Goal: Task Accomplishment & Management: Use online tool/utility

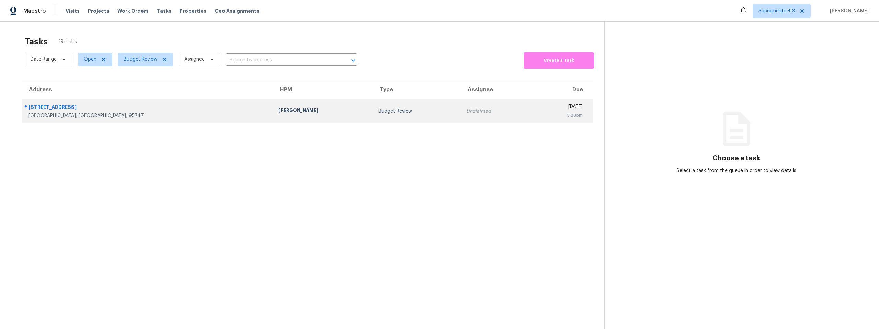
click at [74, 108] on div "[STREET_ADDRESS]" at bounding box center [147, 108] width 239 height 9
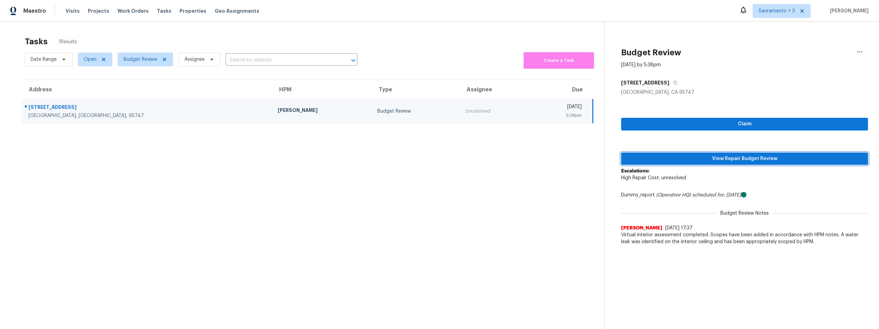
click at [771, 157] on span "View Repair Budget Review" at bounding box center [745, 158] width 236 height 9
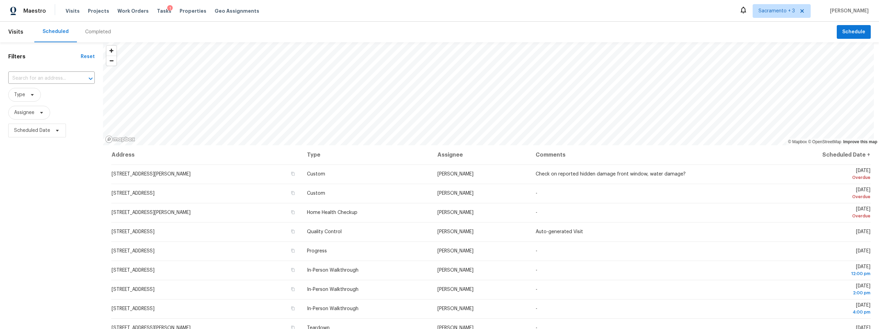
click at [90, 28] on div "Completed" at bounding box center [98, 31] width 26 height 7
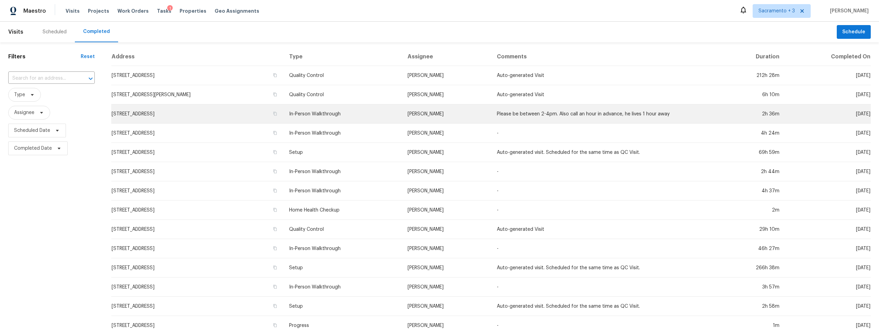
click at [145, 114] on td "8907 NE 84th St, Vancouver, WA 98662" at bounding box center [197, 113] width 172 height 19
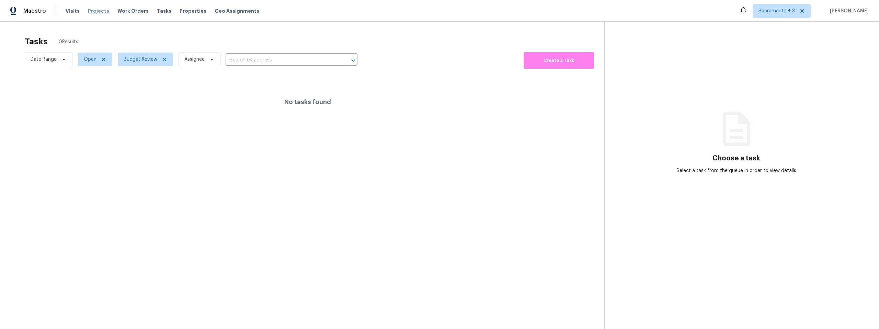
click at [93, 12] on span "Projects" at bounding box center [98, 11] width 21 height 7
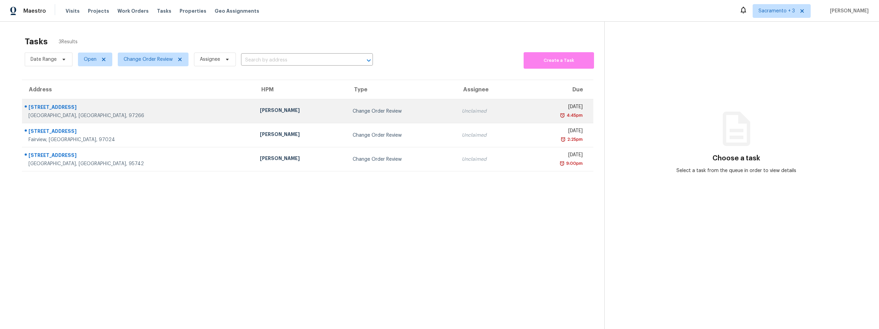
click at [149, 114] on div "[GEOGRAPHIC_DATA], [GEOGRAPHIC_DATA], 97266" at bounding box center [138, 115] width 220 height 7
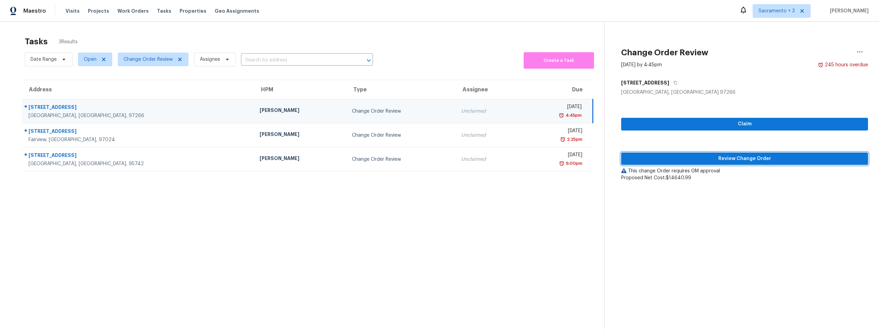
click at [726, 155] on span "Review Change Order" at bounding box center [745, 158] width 236 height 9
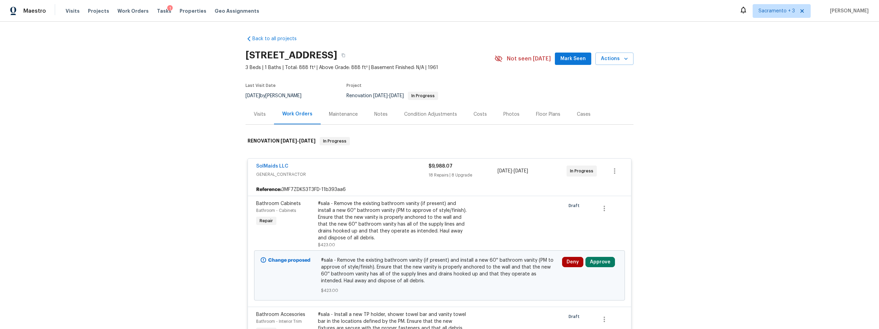
scroll to position [116, 0]
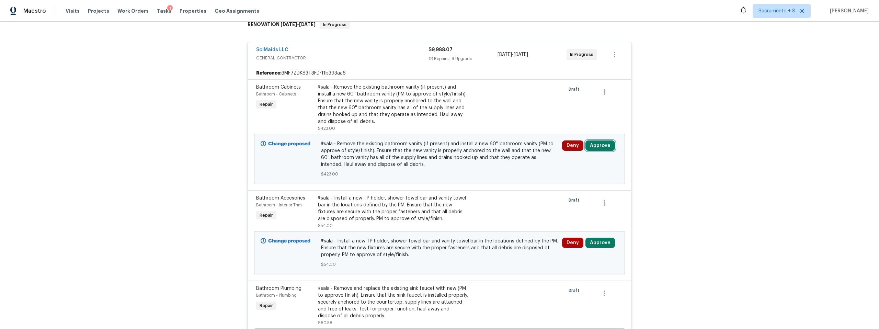
click at [589, 147] on button "Approve" at bounding box center [600, 145] width 30 height 10
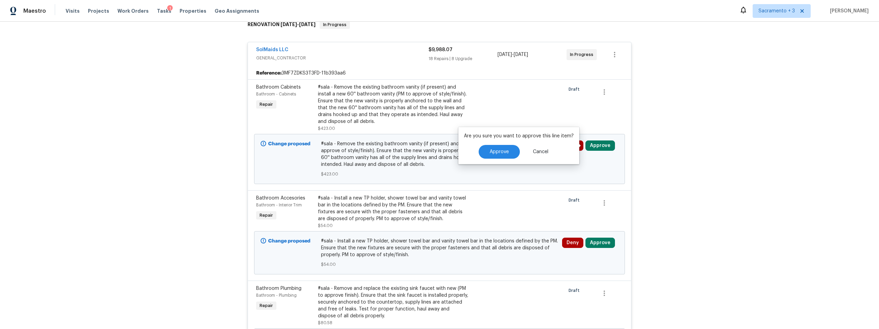
click at [476, 155] on div "Approve Cancel" at bounding box center [519, 152] width 110 height 14
click at [485, 152] on button "Approve" at bounding box center [499, 152] width 41 height 14
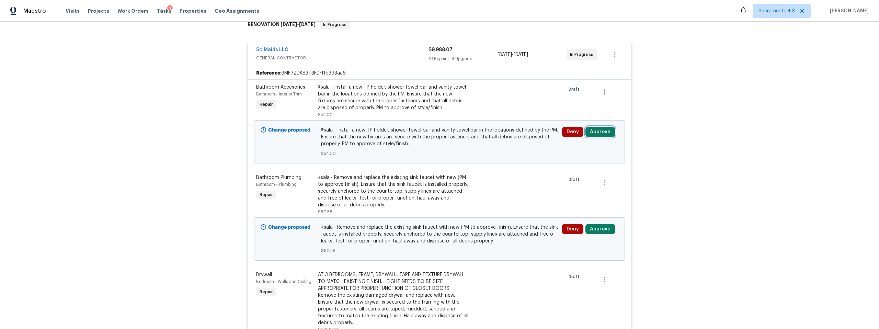
click at [592, 133] on button "Approve" at bounding box center [600, 132] width 30 height 10
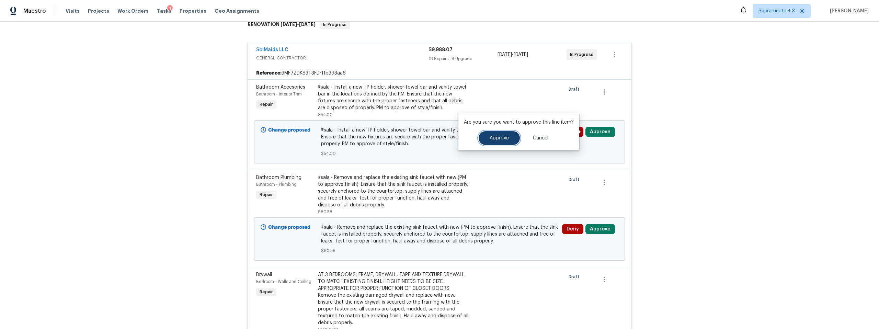
click at [502, 140] on span "Approve" at bounding box center [499, 138] width 19 height 5
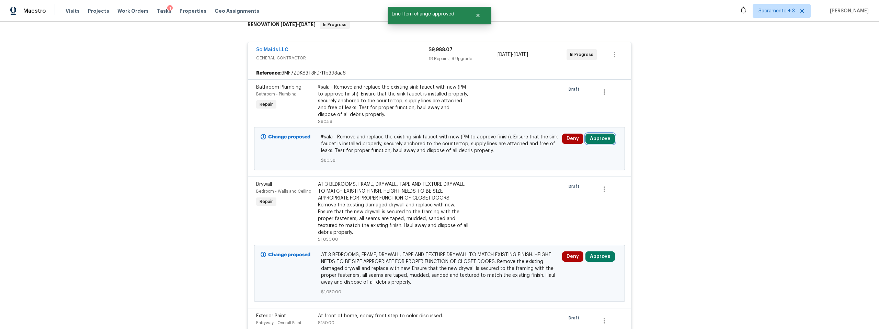
click at [597, 139] on button "Approve" at bounding box center [600, 139] width 30 height 10
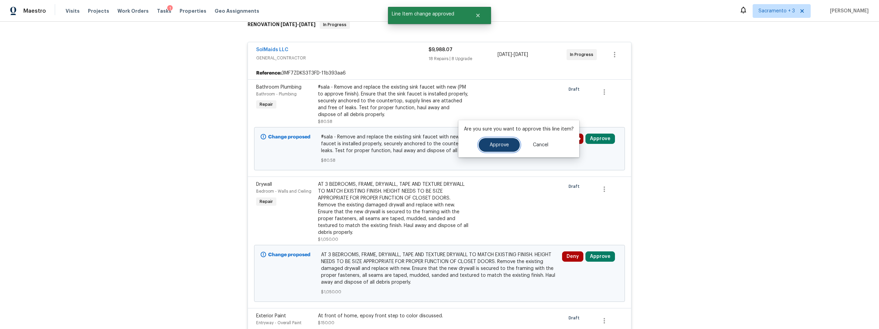
click at [500, 141] on button "Approve" at bounding box center [499, 145] width 41 height 14
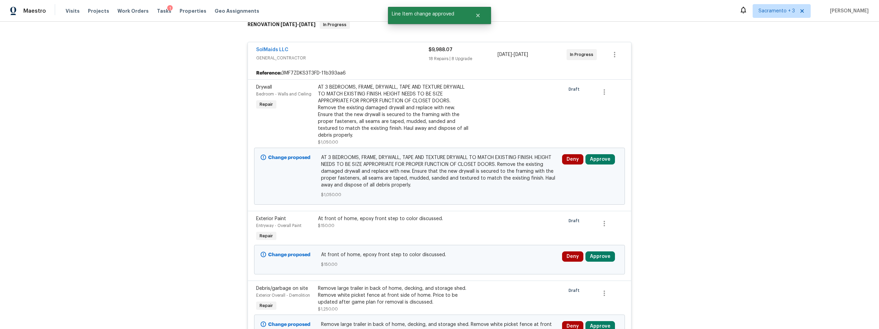
click at [594, 152] on div "Deny Approve" at bounding box center [590, 176] width 60 height 48
click at [593, 158] on button "Approve" at bounding box center [600, 159] width 30 height 10
click at [497, 162] on button "Approve" at bounding box center [499, 166] width 41 height 14
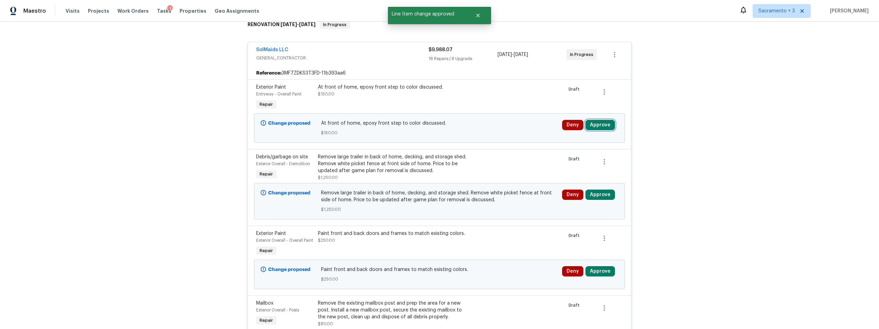
click at [609, 124] on button "Approve" at bounding box center [600, 125] width 30 height 10
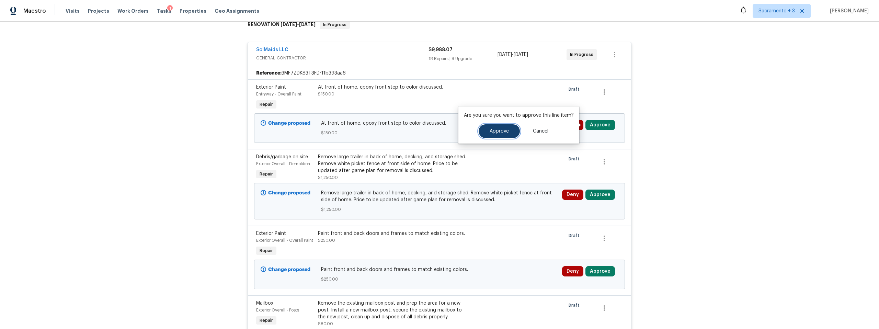
click at [510, 128] on button "Approve" at bounding box center [499, 131] width 41 height 14
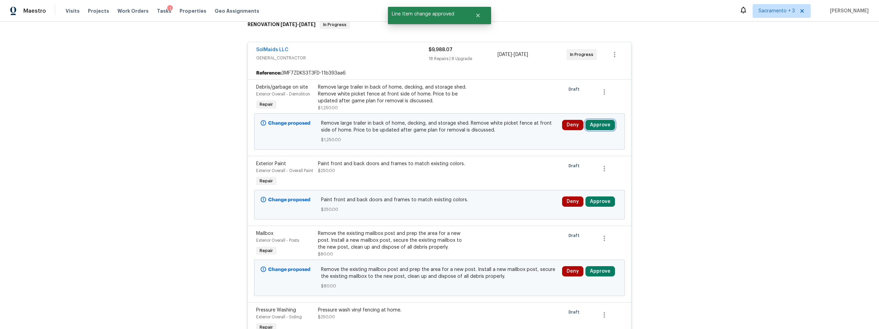
click at [601, 125] on button "Approve" at bounding box center [600, 125] width 30 height 10
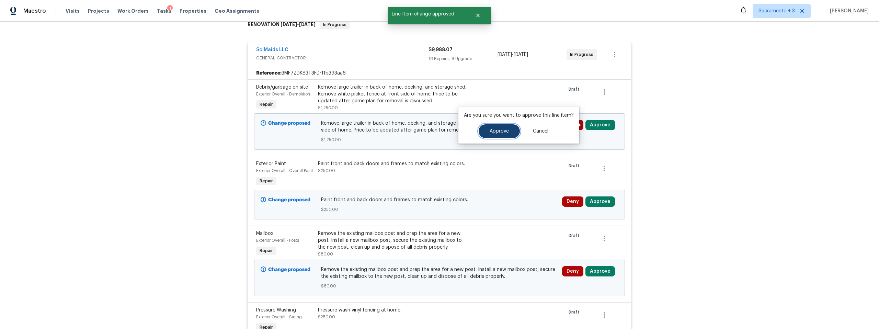
click at [500, 129] on span "Approve" at bounding box center [499, 131] width 19 height 5
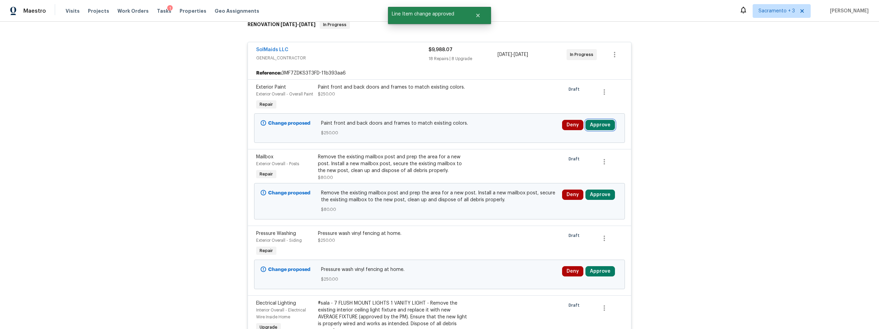
click at [588, 126] on button "Approve" at bounding box center [600, 125] width 30 height 10
click at [499, 132] on span "Approve" at bounding box center [499, 131] width 19 height 5
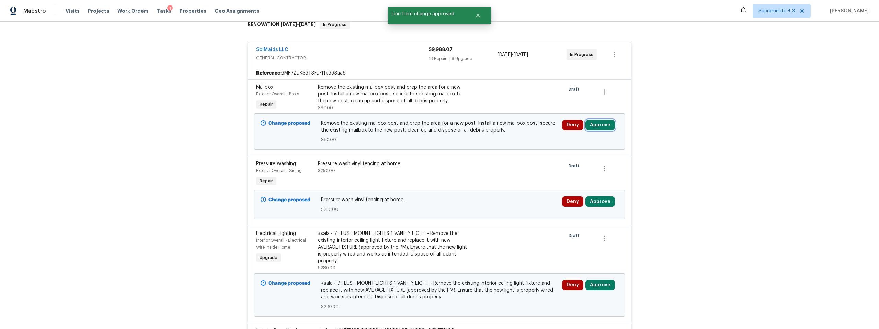
click at [601, 123] on button "Approve" at bounding box center [600, 125] width 30 height 10
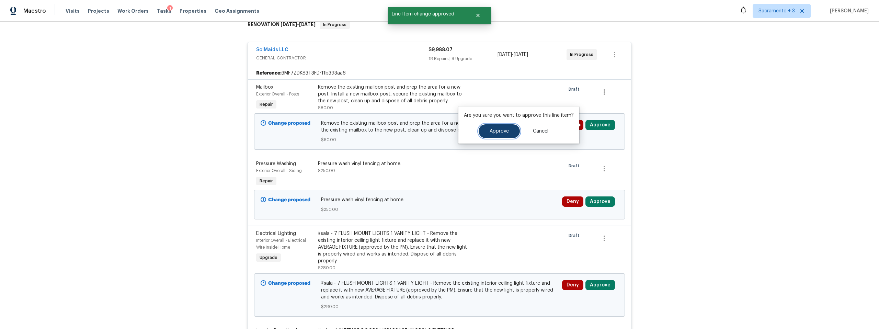
click at [509, 130] on button "Approve" at bounding box center [499, 131] width 41 height 14
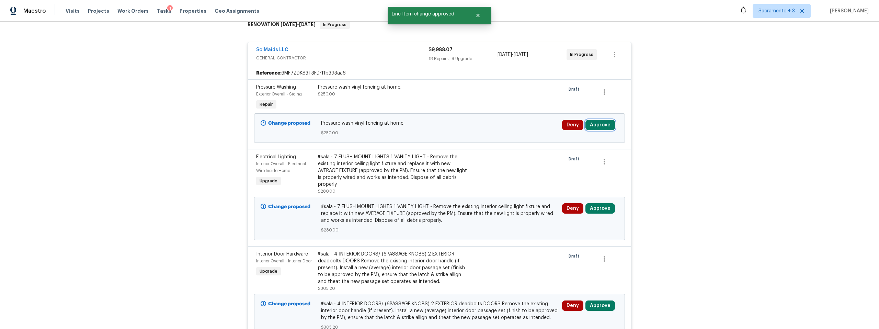
click at [607, 124] on button "Approve" at bounding box center [600, 125] width 30 height 10
click at [499, 129] on span "Approve" at bounding box center [499, 131] width 19 height 5
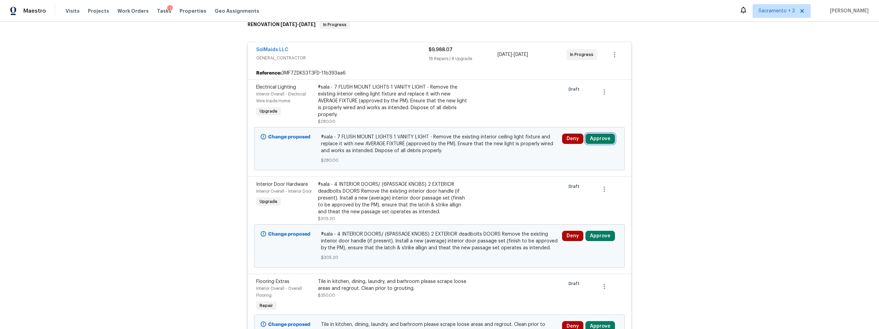
click at [596, 141] on button "Approve" at bounding box center [600, 139] width 30 height 10
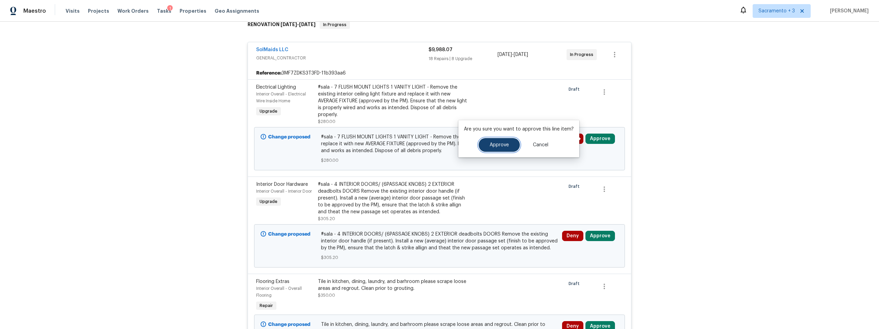
click at [483, 151] on button "Approve" at bounding box center [499, 145] width 41 height 14
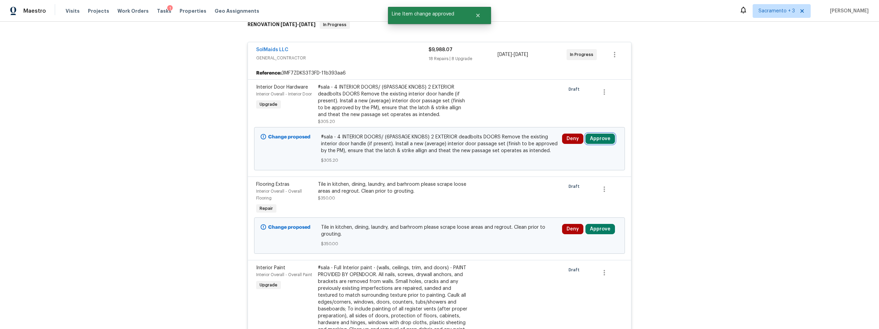
click at [588, 141] on button "Approve" at bounding box center [600, 139] width 30 height 10
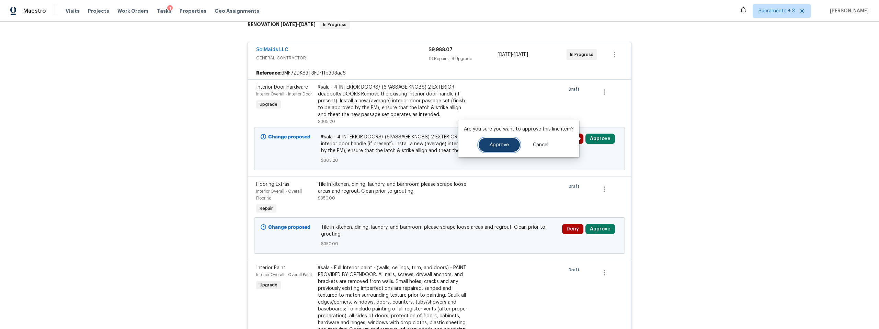
click at [502, 147] on button "Approve" at bounding box center [499, 145] width 41 height 14
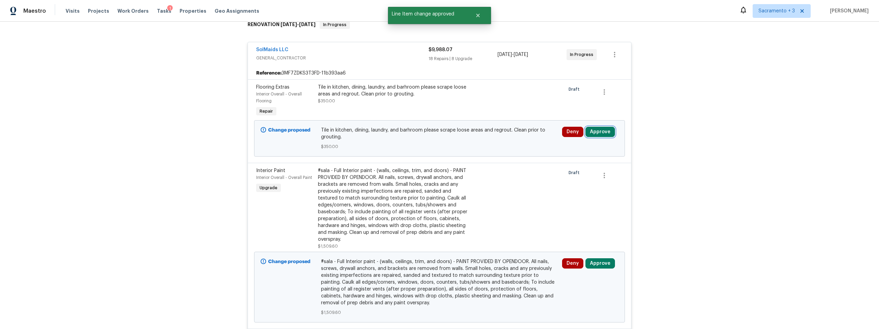
click at [594, 135] on button "Approve" at bounding box center [600, 132] width 30 height 10
click at [490, 139] on span "Approve" at bounding box center [499, 138] width 19 height 5
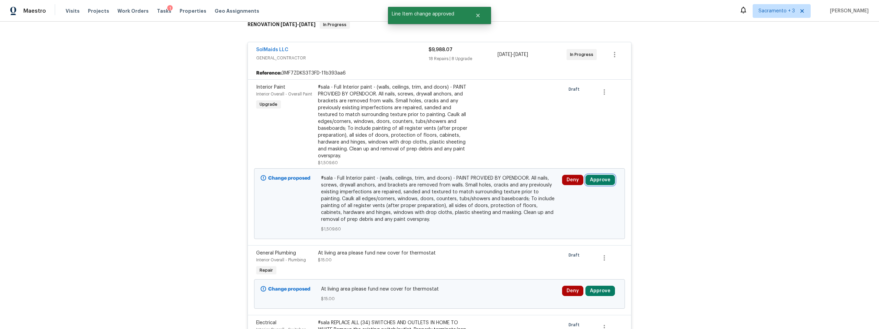
click at [596, 181] on button "Approve" at bounding box center [600, 180] width 30 height 10
click at [505, 183] on button "Approve" at bounding box center [499, 186] width 41 height 14
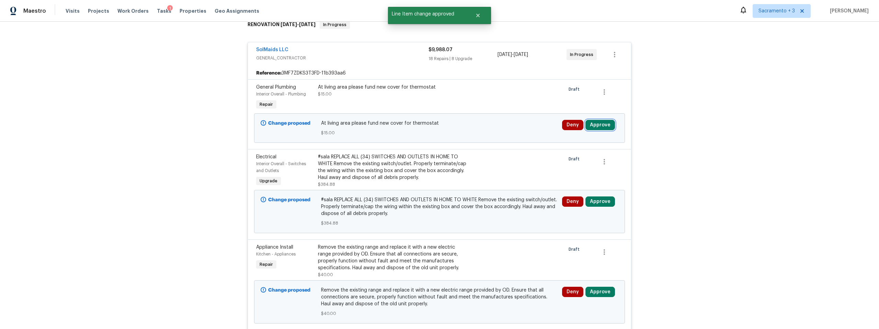
click at [588, 125] on button "Approve" at bounding box center [600, 125] width 30 height 10
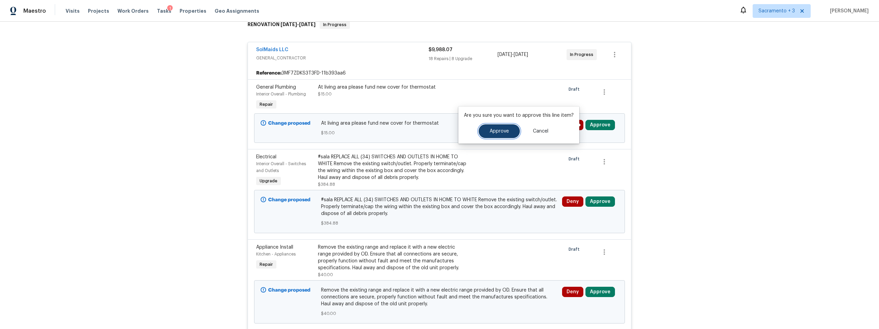
click at [503, 133] on span "Approve" at bounding box center [499, 131] width 19 height 5
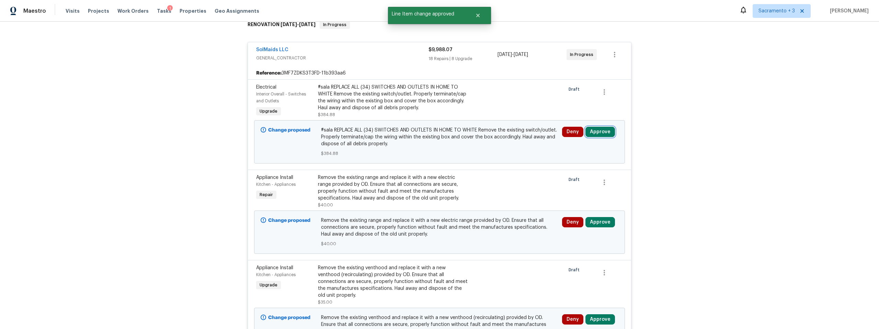
click at [595, 133] on button "Approve" at bounding box center [600, 132] width 30 height 10
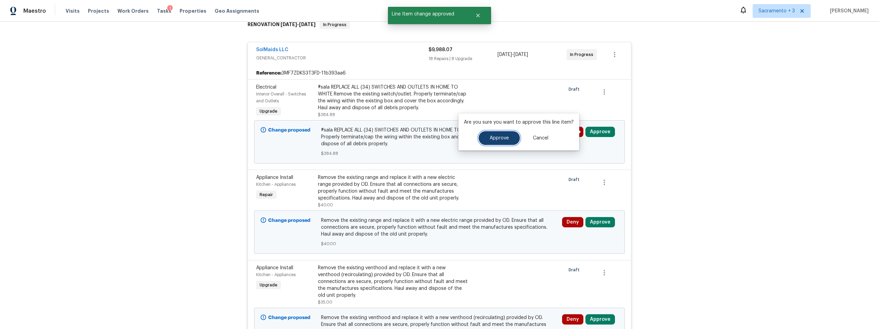
click at [506, 138] on span "Approve" at bounding box center [499, 138] width 19 height 5
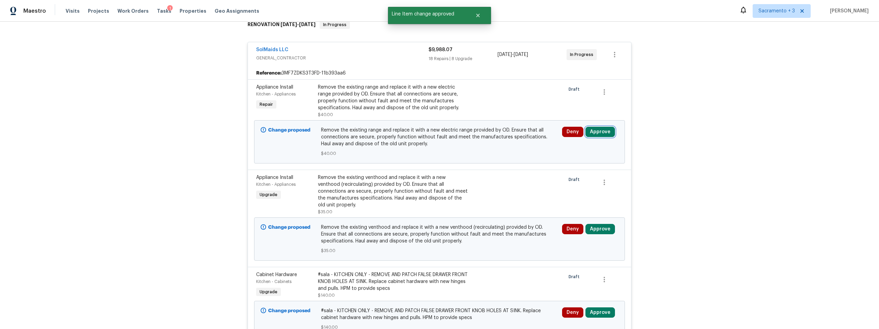
click at [601, 134] on button "Approve" at bounding box center [600, 132] width 30 height 10
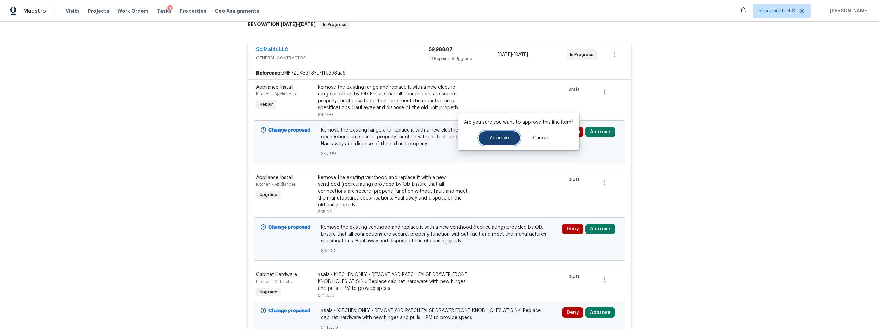
click at [505, 140] on span "Approve" at bounding box center [499, 138] width 19 height 5
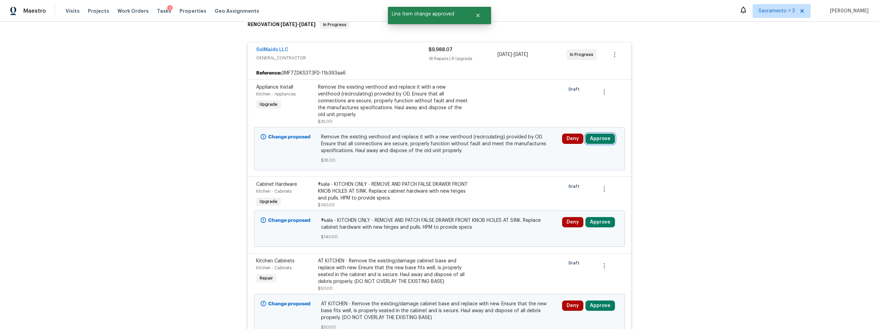
click at [602, 136] on button "Approve" at bounding box center [600, 139] width 30 height 10
click at [497, 138] on span "Approve" at bounding box center [499, 138] width 19 height 5
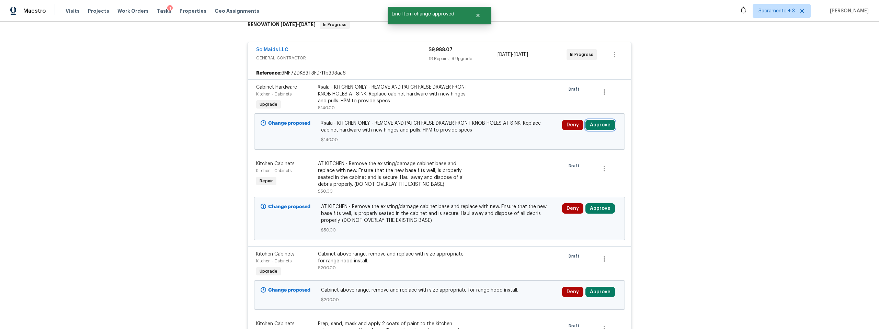
click at [593, 128] on button "Approve" at bounding box center [600, 125] width 30 height 10
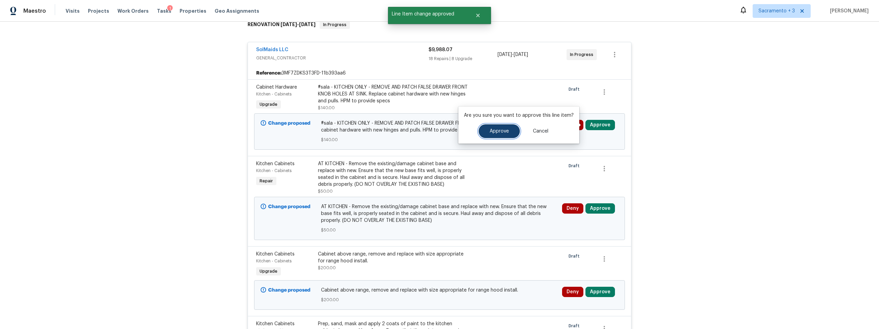
click at [513, 129] on button "Approve" at bounding box center [499, 131] width 41 height 14
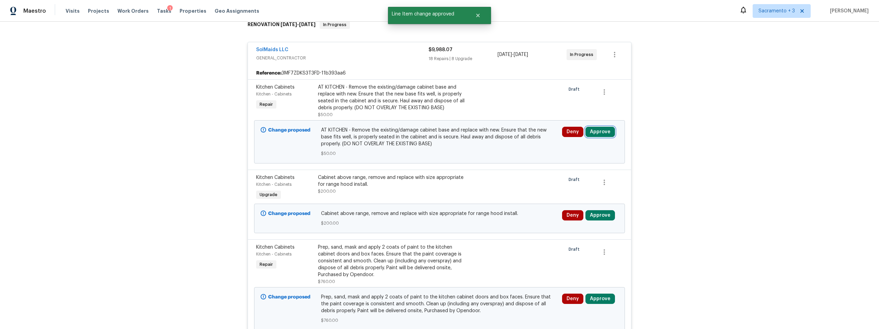
click at [592, 131] on button "Approve" at bounding box center [600, 132] width 30 height 10
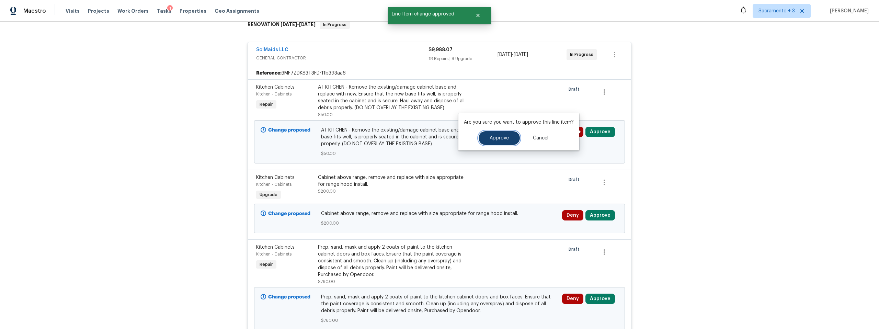
click at [494, 139] on span "Approve" at bounding box center [499, 138] width 19 height 5
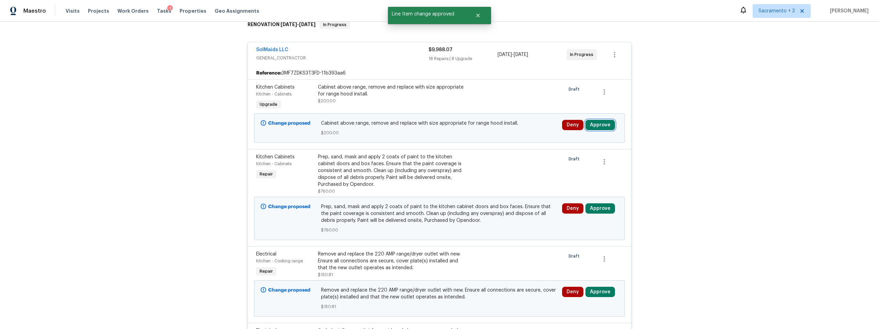
click at [597, 127] on button "Approve" at bounding box center [600, 125] width 30 height 10
click at [480, 133] on button "Approve" at bounding box center [499, 131] width 41 height 14
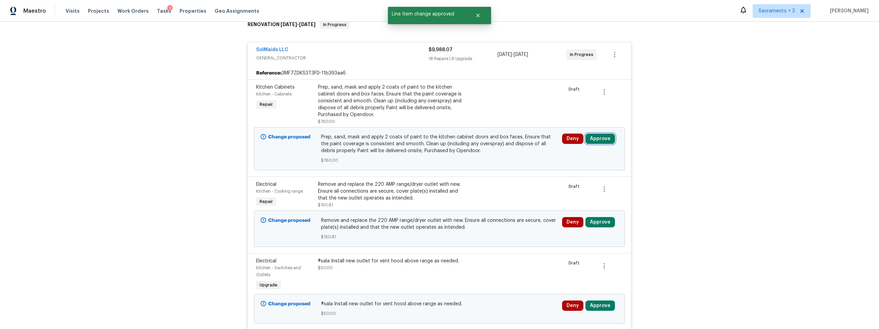
click at [594, 141] on button "Approve" at bounding box center [600, 139] width 30 height 10
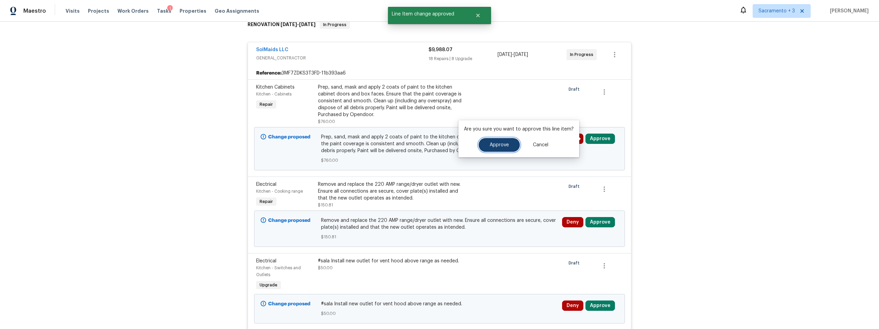
click at [484, 145] on button "Approve" at bounding box center [499, 145] width 41 height 14
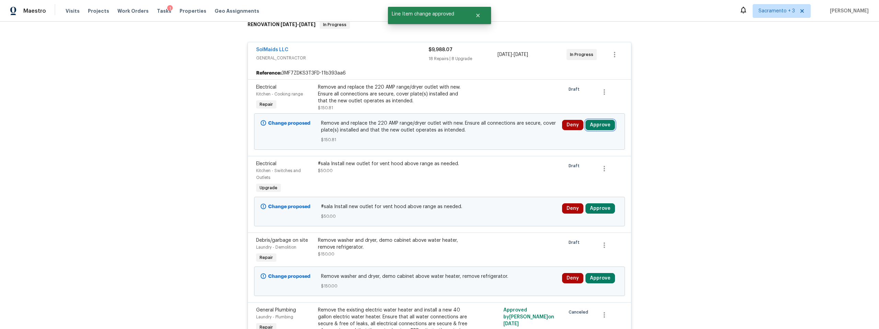
click at [591, 126] on button "Approve" at bounding box center [600, 125] width 30 height 10
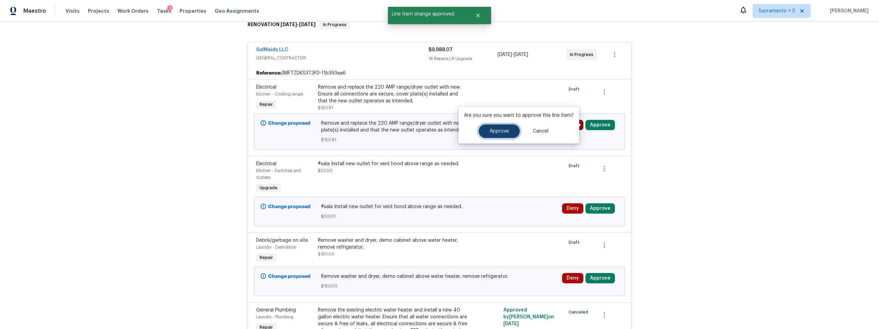
click at [505, 135] on button "Approve" at bounding box center [499, 131] width 41 height 14
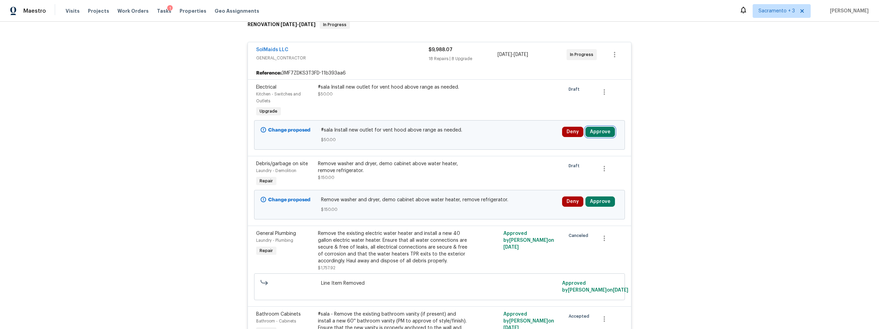
click at [606, 130] on button "Approve" at bounding box center [600, 132] width 30 height 10
click at [506, 138] on span "Approve" at bounding box center [499, 138] width 19 height 5
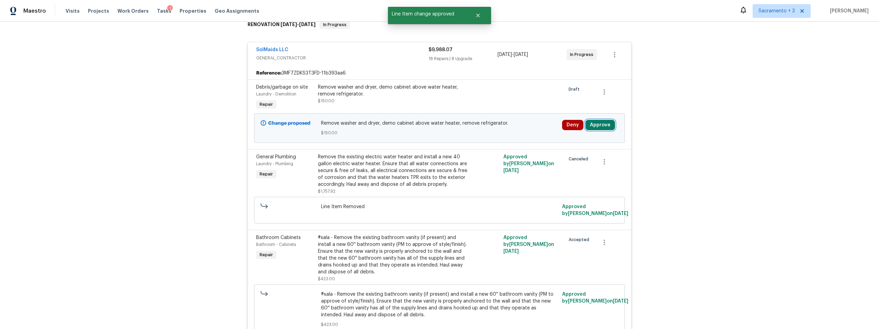
click at [604, 125] on button "Approve" at bounding box center [600, 125] width 30 height 10
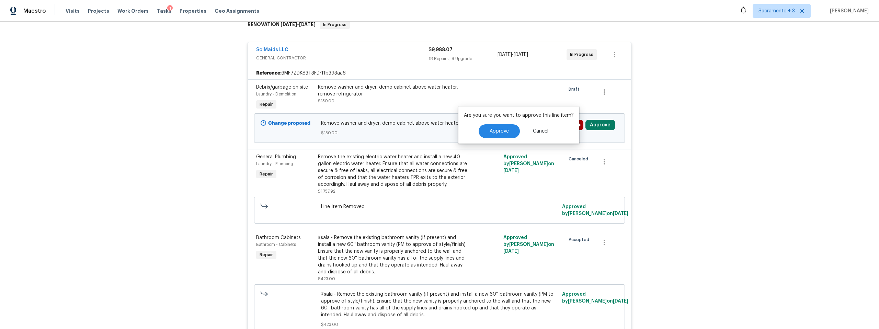
click at [475, 130] on div "Approve Cancel" at bounding box center [519, 131] width 110 height 14
click at [501, 134] on button "Approve" at bounding box center [499, 131] width 41 height 14
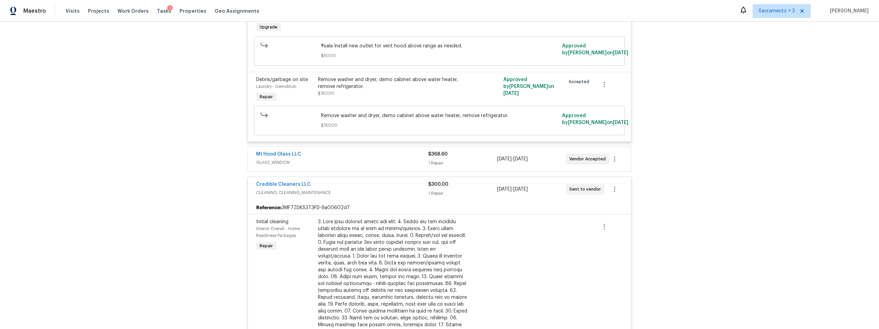
scroll to position [2335, 0]
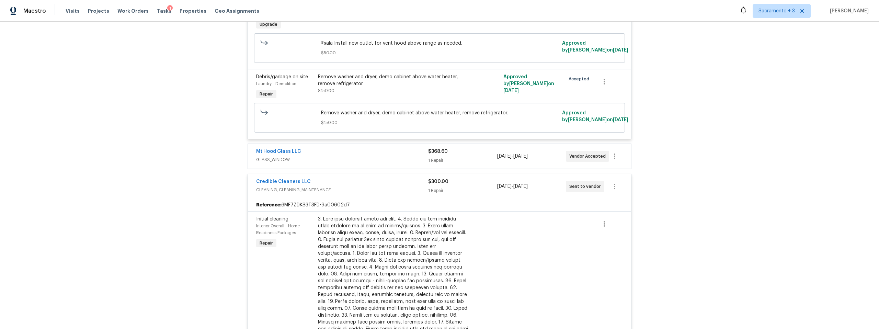
click at [480, 158] on div "1 Repair" at bounding box center [462, 160] width 69 height 7
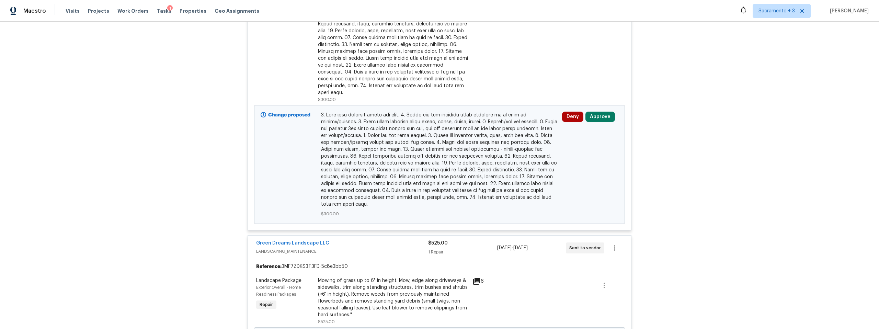
scroll to position [2664, 0]
click at [594, 112] on button "Approve" at bounding box center [600, 116] width 30 height 10
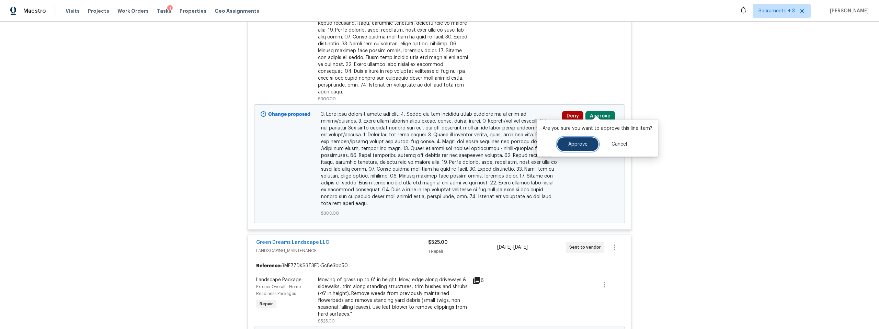
click at [583, 143] on span "Approve" at bounding box center [577, 144] width 19 height 5
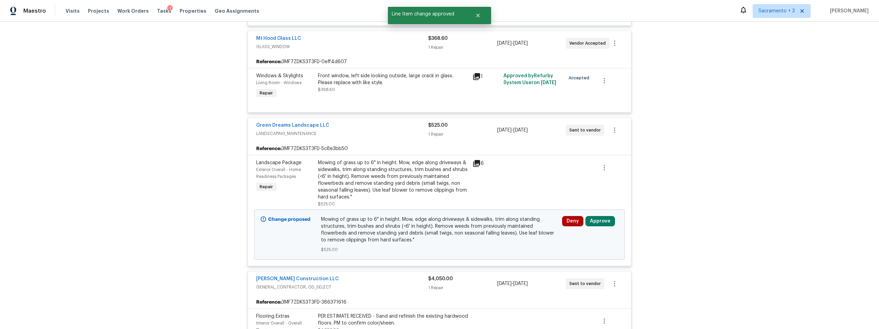
scroll to position [2782, 0]
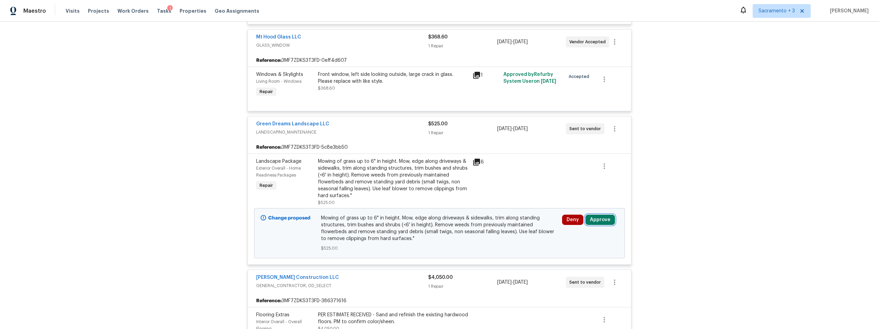
click at [589, 215] on button "Approve" at bounding box center [600, 220] width 30 height 10
click at [486, 219] on button "Approve" at bounding box center [499, 219] width 41 height 14
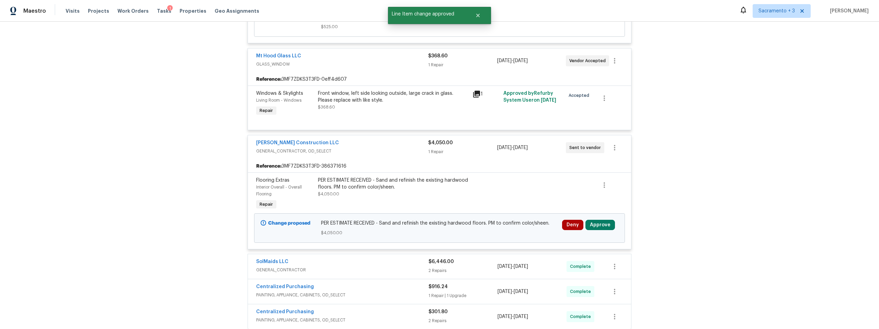
scroll to position [2961, 0]
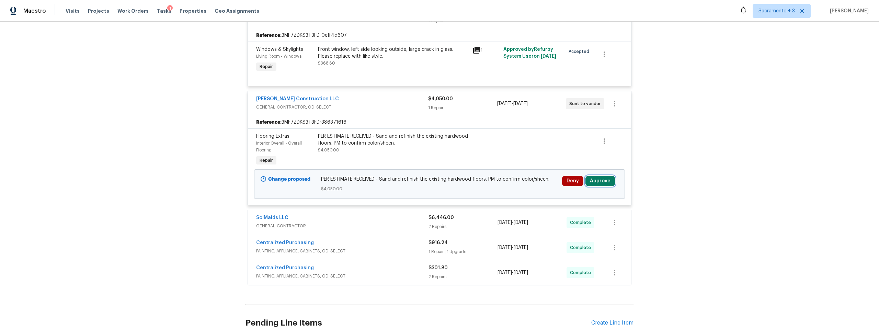
click at [592, 176] on button "Approve" at bounding box center [600, 181] width 30 height 10
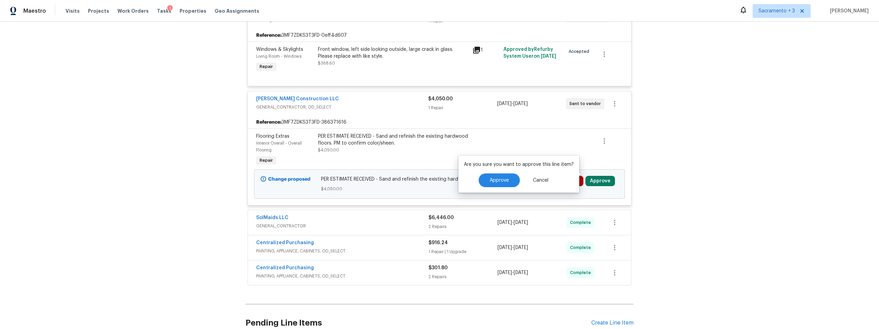
click at [471, 182] on div "Approve Cancel" at bounding box center [519, 180] width 110 height 14
click at [490, 180] on span "Approve" at bounding box center [499, 180] width 19 height 5
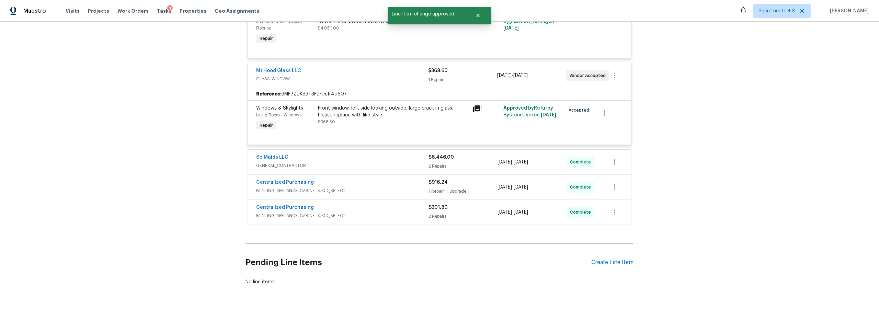
scroll to position [2836, 0]
click at [465, 161] on div "2 Repairs" at bounding box center [462, 164] width 69 height 7
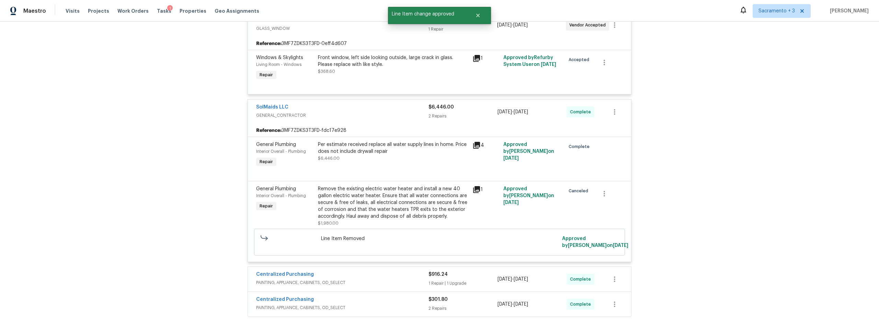
scroll to position [2986, 0]
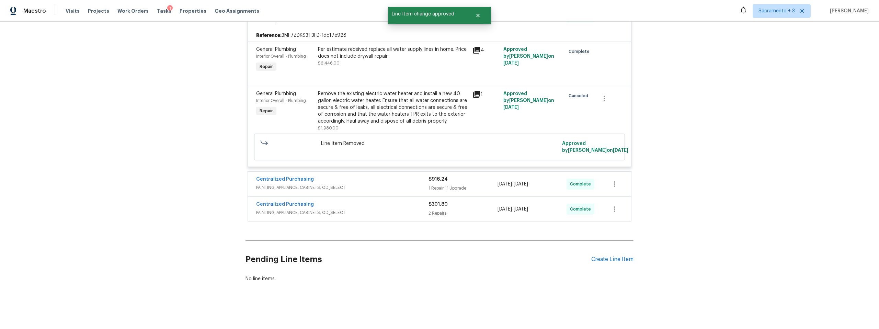
click at [461, 185] on div "1 Repair | 1 Upgrade" at bounding box center [462, 188] width 69 height 7
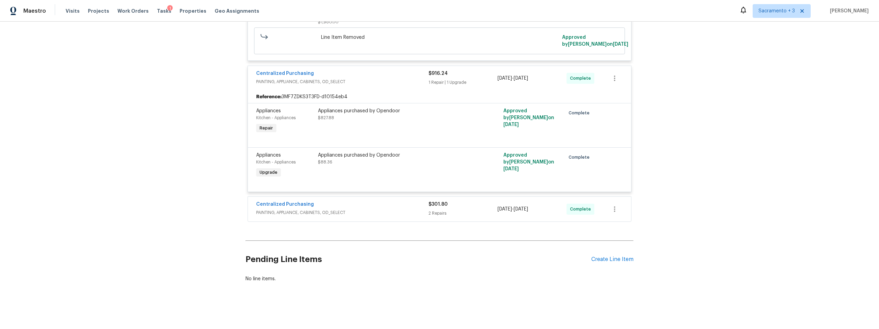
scroll to position [3092, 0]
click at [461, 201] on div "$301.80" at bounding box center [462, 204] width 69 height 7
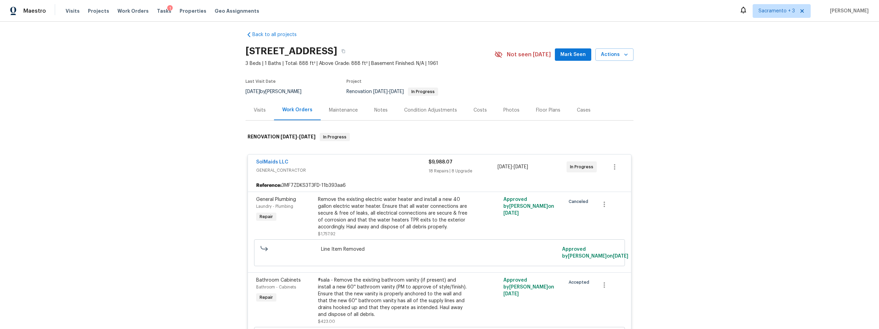
scroll to position [0, 0]
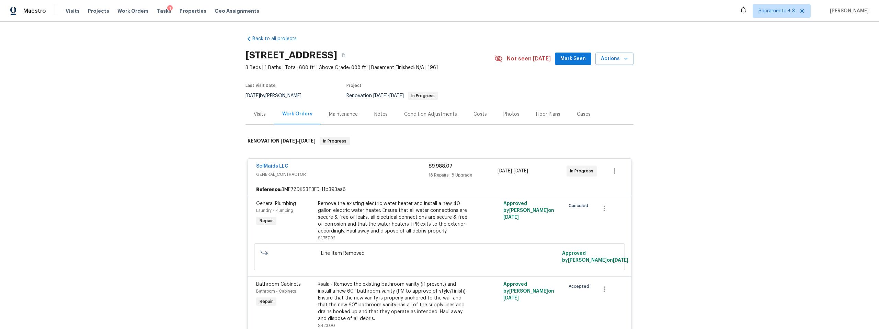
click at [473, 114] on div "Costs" at bounding box center [479, 114] width 13 height 7
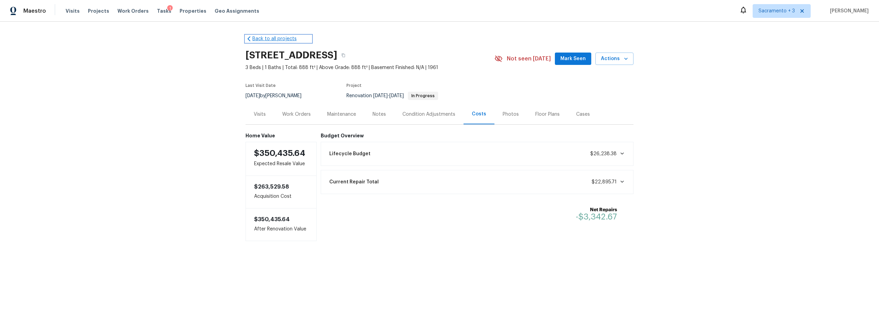
click at [264, 38] on link "Back to all projects" at bounding box center [278, 38] width 66 height 7
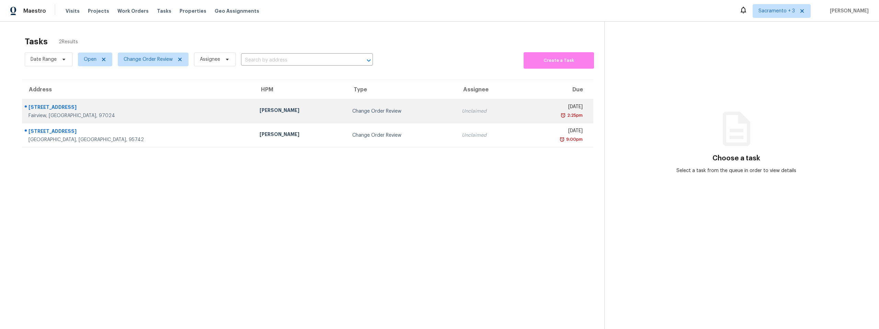
click at [92, 107] on div "[STREET_ADDRESS]" at bounding box center [138, 108] width 220 height 9
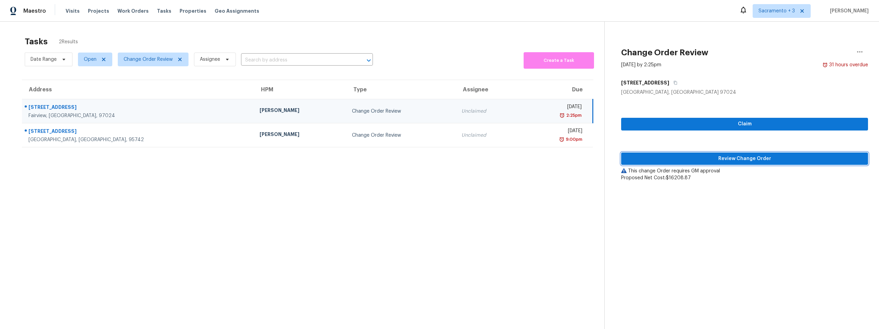
click at [707, 161] on span "Review Change Order" at bounding box center [745, 158] width 236 height 9
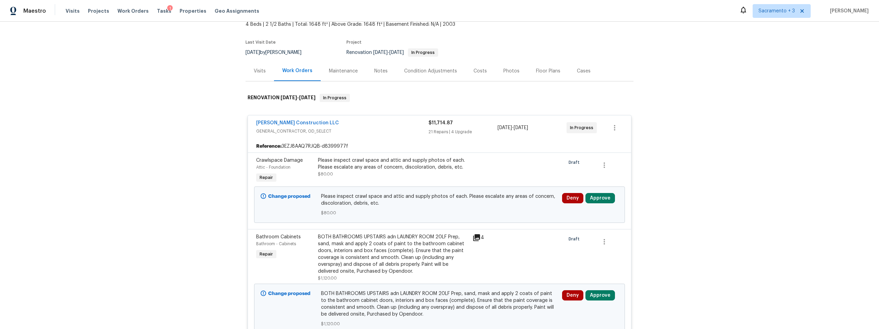
scroll to position [45, 0]
click at [601, 199] on button "Approve" at bounding box center [600, 197] width 30 height 10
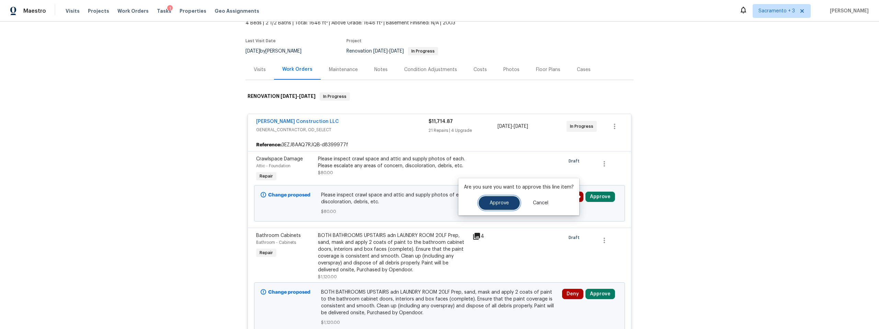
click at [504, 202] on span "Approve" at bounding box center [499, 203] width 19 height 5
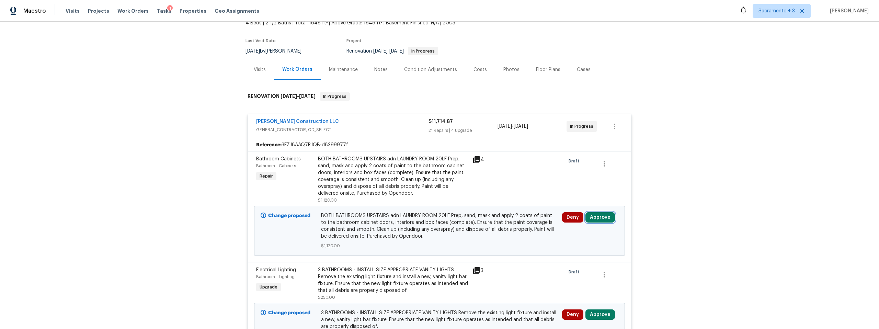
click at [596, 217] on button "Approve" at bounding box center [600, 217] width 30 height 10
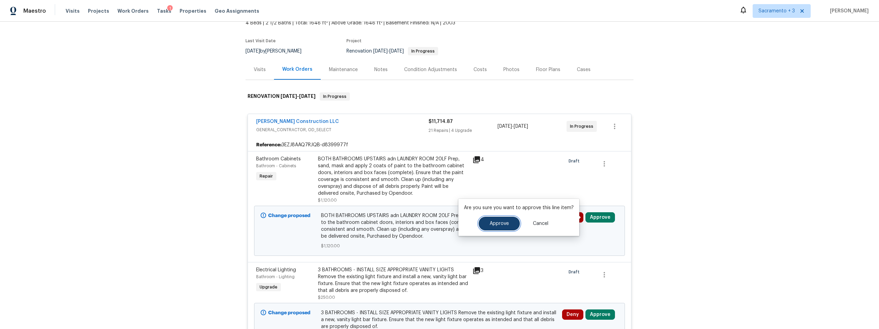
click at [492, 219] on button "Approve" at bounding box center [499, 224] width 41 height 14
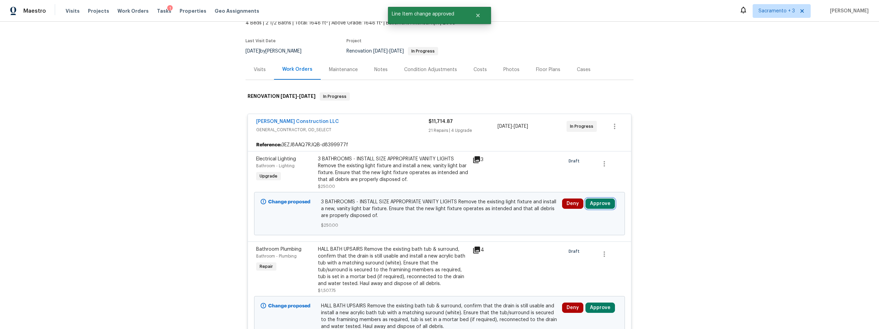
click at [595, 205] on button "Approve" at bounding box center [600, 203] width 30 height 10
click at [492, 210] on span "Approve" at bounding box center [499, 209] width 19 height 5
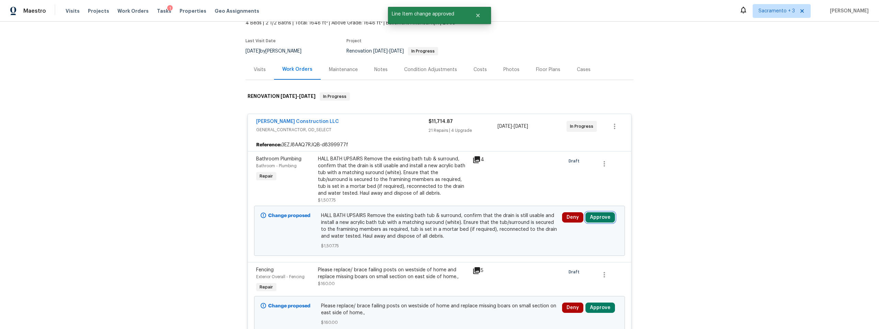
click at [600, 217] on button "Approve" at bounding box center [600, 217] width 30 height 10
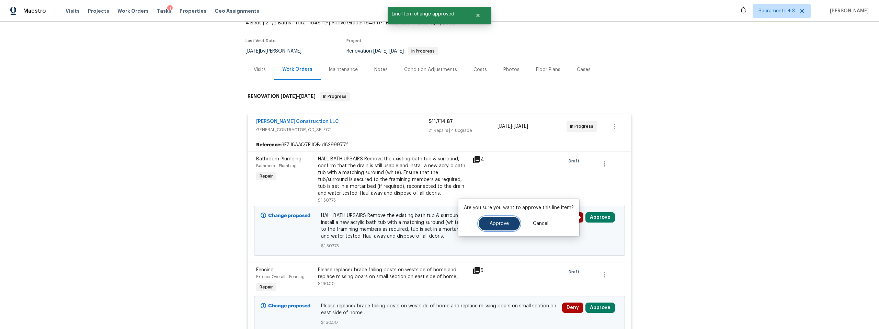
click at [502, 223] on span "Approve" at bounding box center [499, 223] width 19 height 5
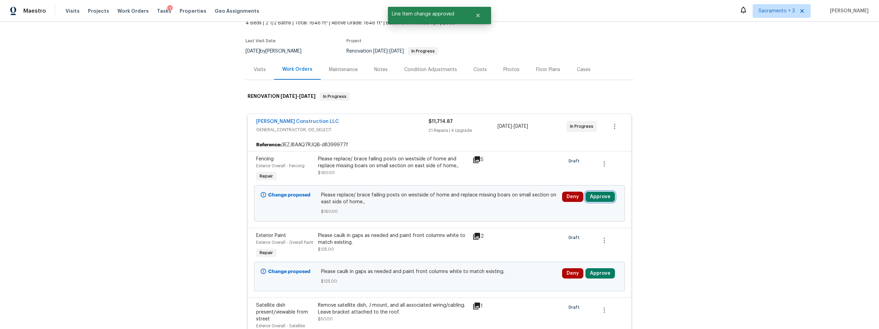
click at [598, 197] on button "Approve" at bounding box center [600, 197] width 30 height 10
click at [505, 202] on span "Approve" at bounding box center [499, 203] width 19 height 5
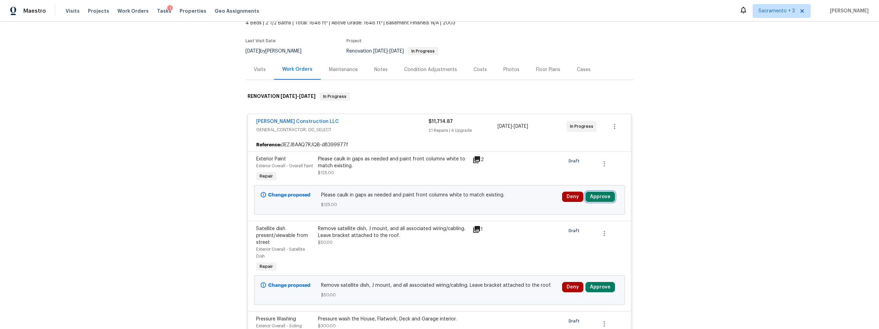
click at [592, 197] on button "Approve" at bounding box center [600, 197] width 30 height 10
click at [505, 202] on span "Approve" at bounding box center [499, 203] width 19 height 5
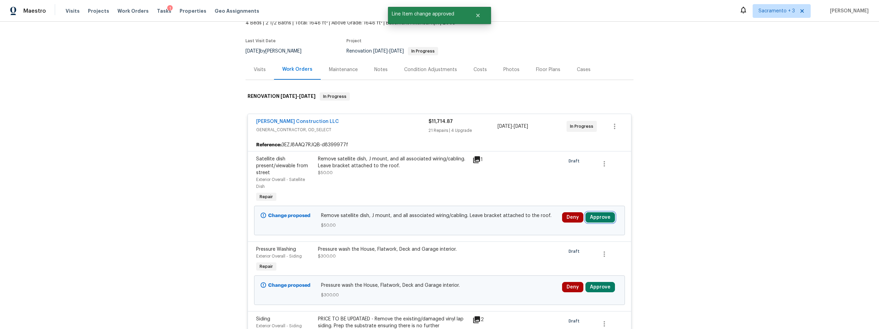
click at [595, 217] on button "Approve" at bounding box center [600, 217] width 30 height 10
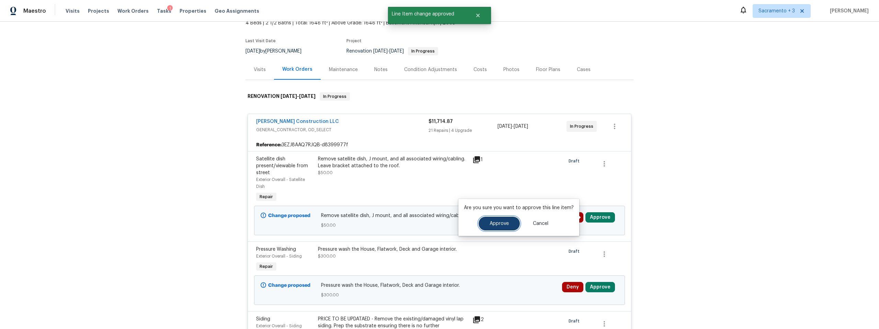
click at [507, 224] on button "Approve" at bounding box center [499, 224] width 41 height 14
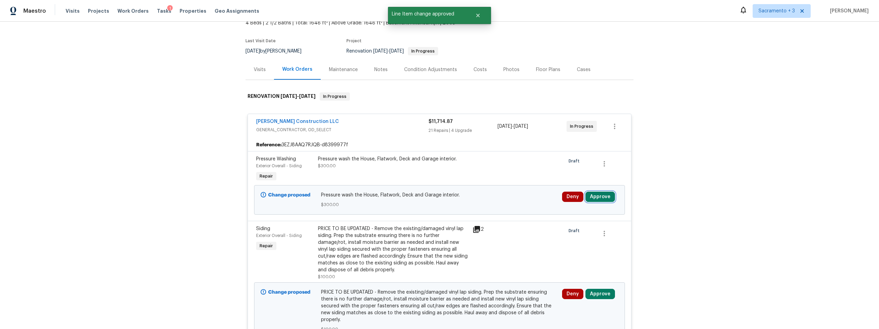
click at [592, 197] on button "Approve" at bounding box center [600, 197] width 30 height 10
click at [494, 202] on span "Approve" at bounding box center [499, 203] width 19 height 5
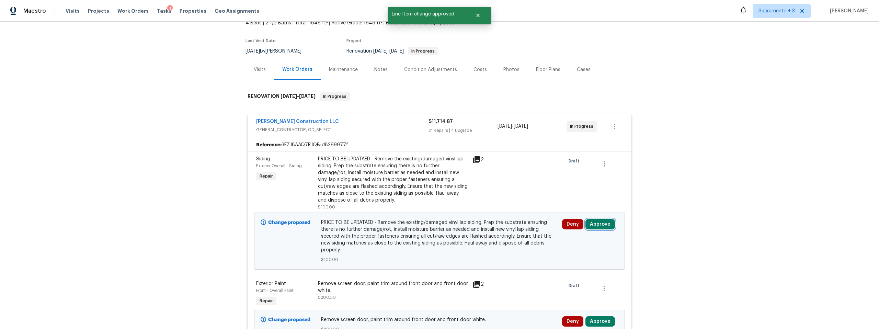
click at [593, 224] on button "Approve" at bounding box center [600, 224] width 30 height 10
click at [514, 229] on button "Approve" at bounding box center [499, 231] width 41 height 14
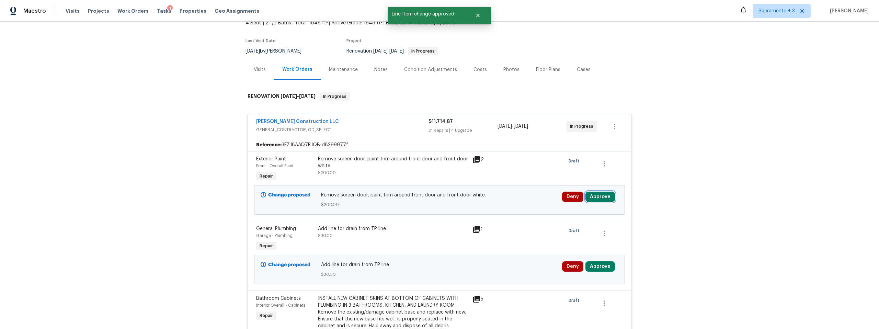
click at [591, 195] on button "Approve" at bounding box center [600, 197] width 30 height 10
click at [486, 206] on button "Approve" at bounding box center [499, 203] width 41 height 14
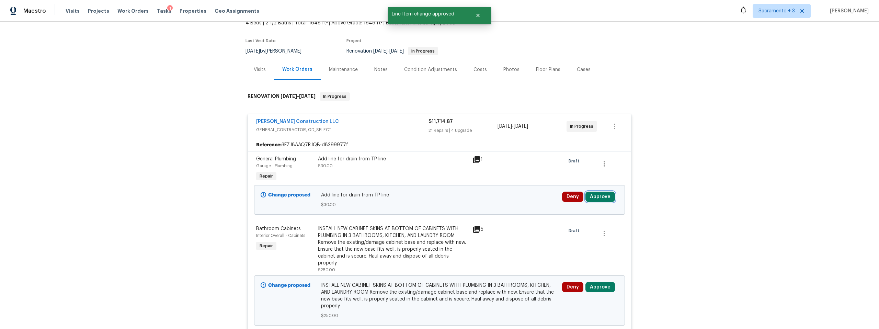
click at [593, 199] on button "Approve" at bounding box center [600, 197] width 30 height 10
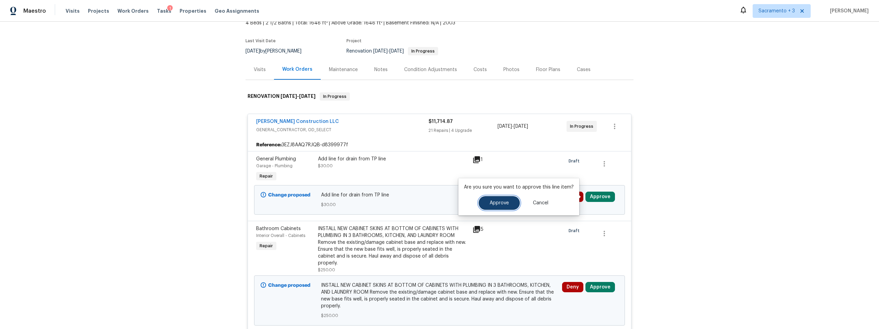
click at [507, 204] on span "Approve" at bounding box center [499, 203] width 19 height 5
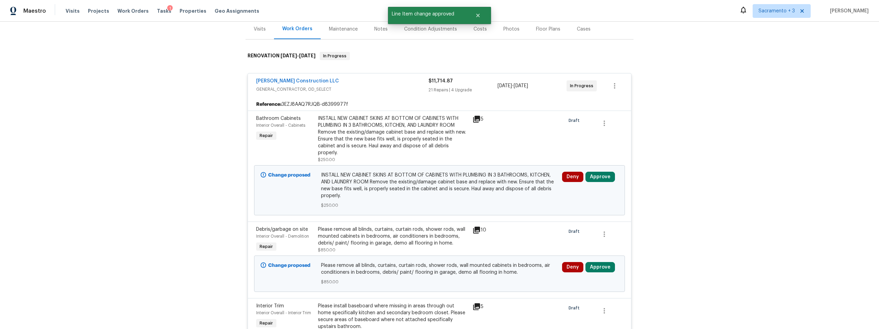
scroll to position [93, 0]
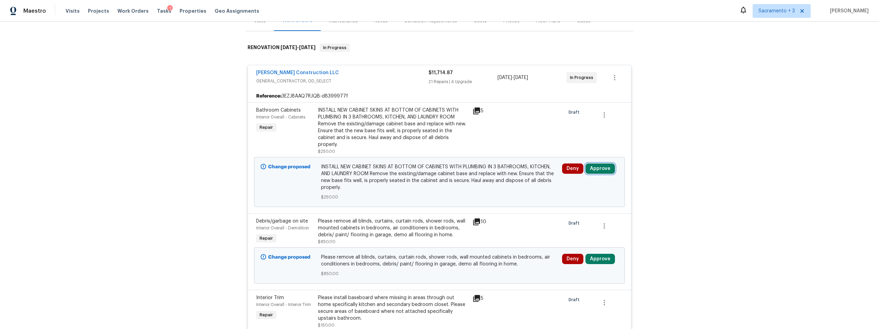
click at [594, 163] on button "Approve" at bounding box center [600, 168] width 30 height 10
click at [490, 167] on span "Approve" at bounding box center [499, 167] width 19 height 5
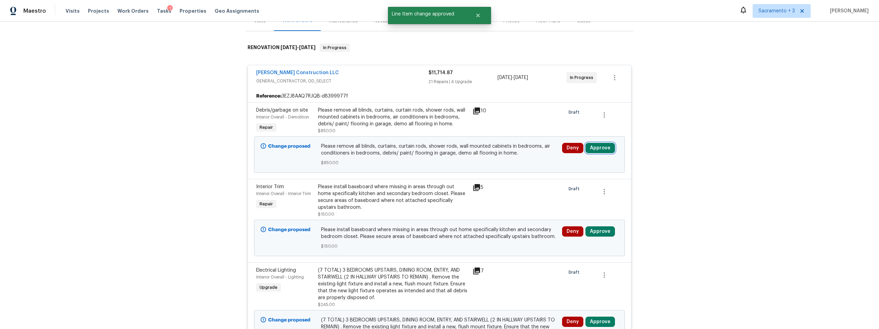
click at [601, 148] on button "Approve" at bounding box center [600, 148] width 30 height 10
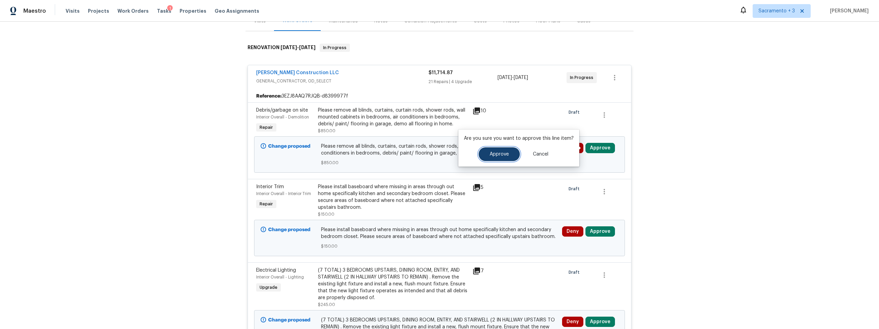
click at [509, 154] on button "Approve" at bounding box center [499, 154] width 41 height 14
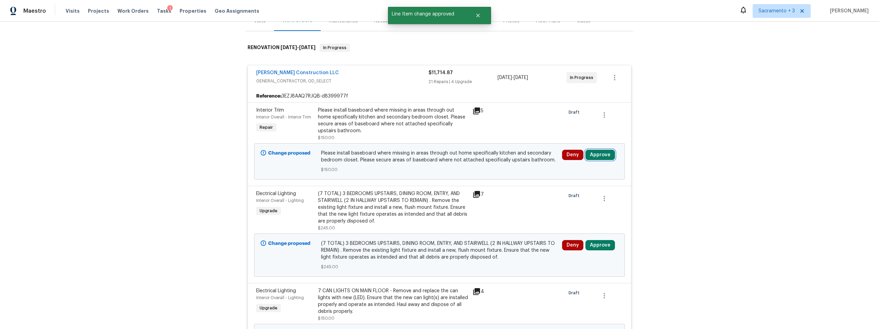
click at [605, 156] on button "Approve" at bounding box center [600, 155] width 30 height 10
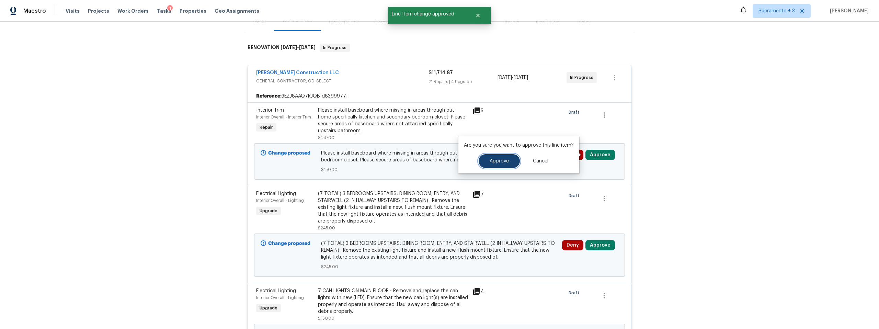
click at [501, 159] on span "Approve" at bounding box center [499, 161] width 19 height 5
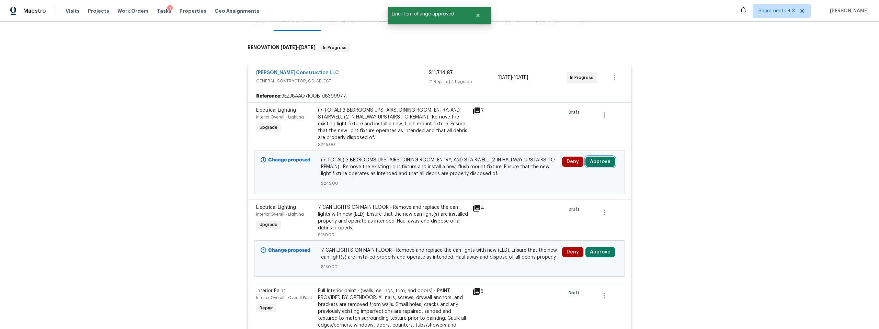
click at [596, 163] on button "Approve" at bounding box center [600, 162] width 30 height 10
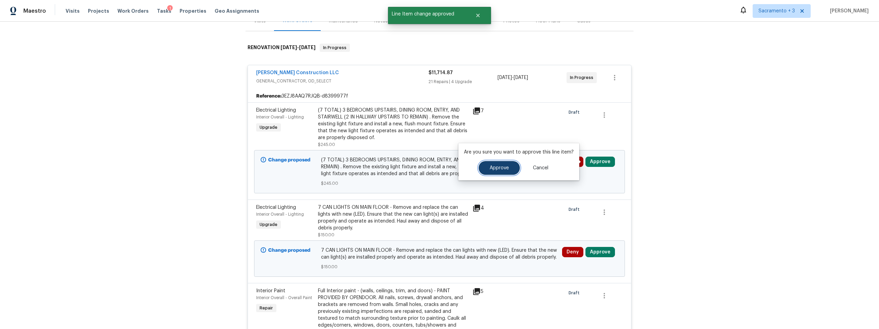
click at [480, 171] on button "Approve" at bounding box center [499, 168] width 41 height 14
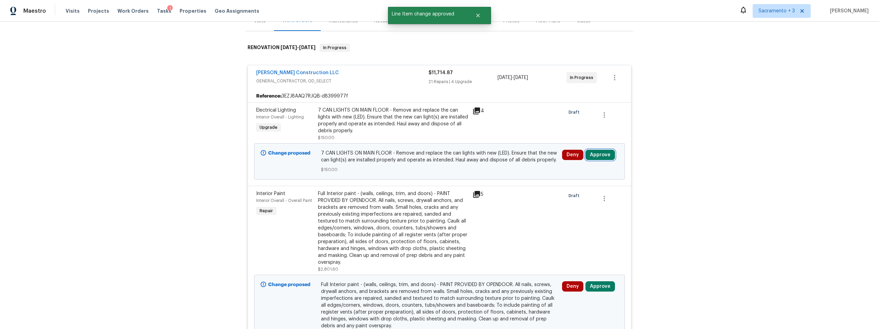
click at [591, 156] on button "Approve" at bounding box center [600, 155] width 30 height 10
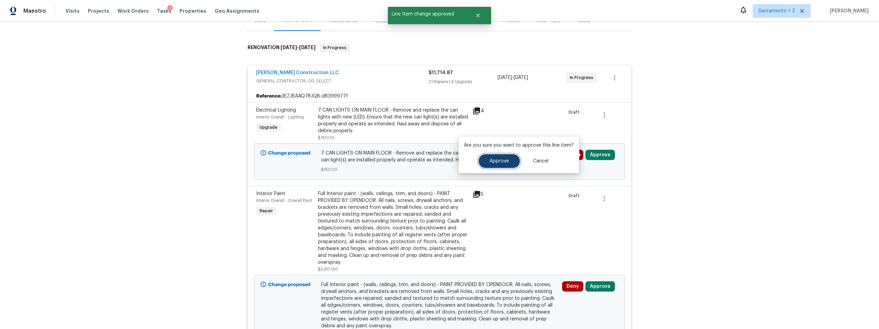
click at [484, 167] on button "Approve" at bounding box center [499, 161] width 41 height 14
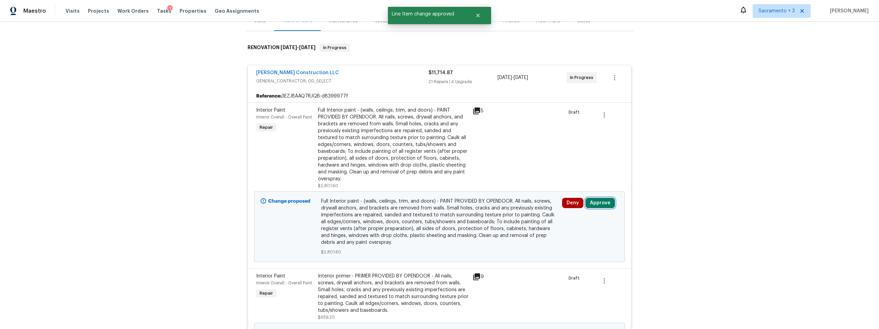
click at [595, 202] on button "Approve" at bounding box center [600, 203] width 30 height 10
click at [507, 207] on button "Approve" at bounding box center [499, 209] width 41 height 14
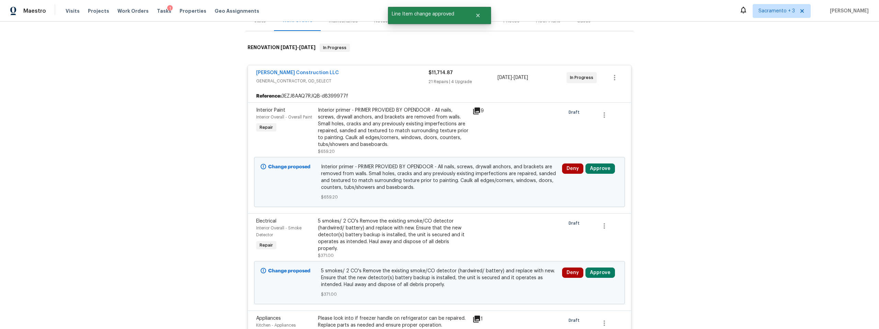
scroll to position [78, 0]
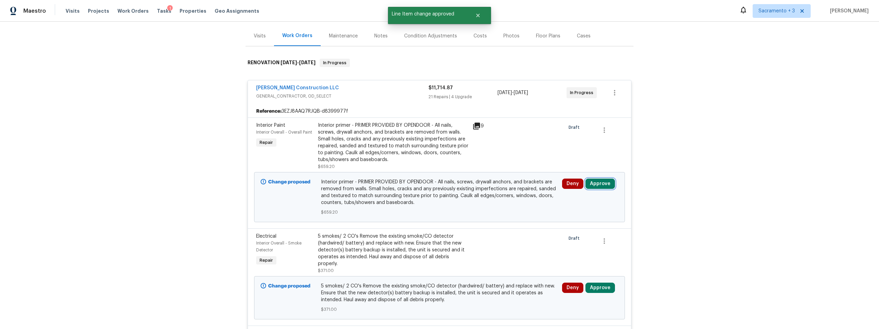
click at [603, 187] on button "Approve" at bounding box center [600, 184] width 30 height 10
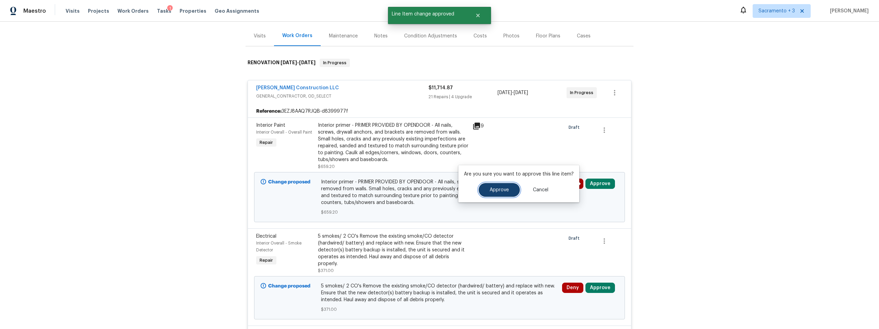
click at [493, 195] on button "Approve" at bounding box center [499, 190] width 41 height 14
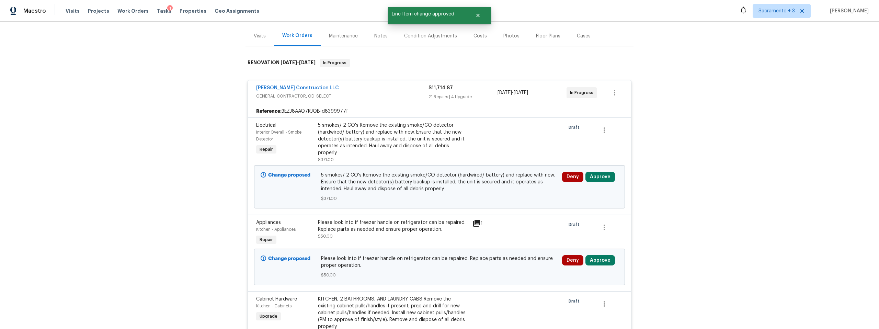
click at [598, 175] on div "Deny Approve" at bounding box center [590, 187] width 60 height 34
click at [594, 173] on button "Approve" at bounding box center [600, 177] width 30 height 10
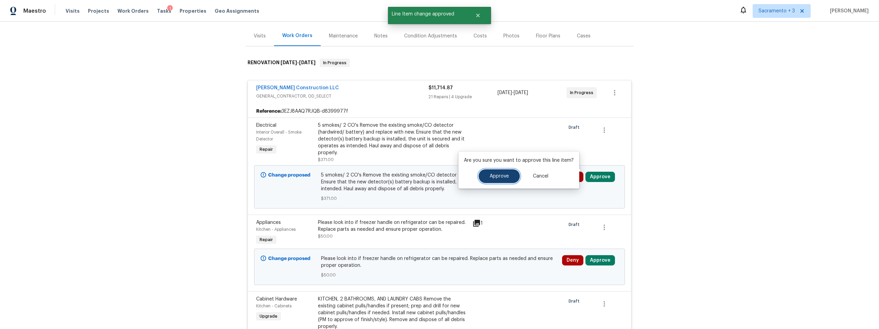
click at [502, 183] on button "Approve" at bounding box center [499, 176] width 41 height 14
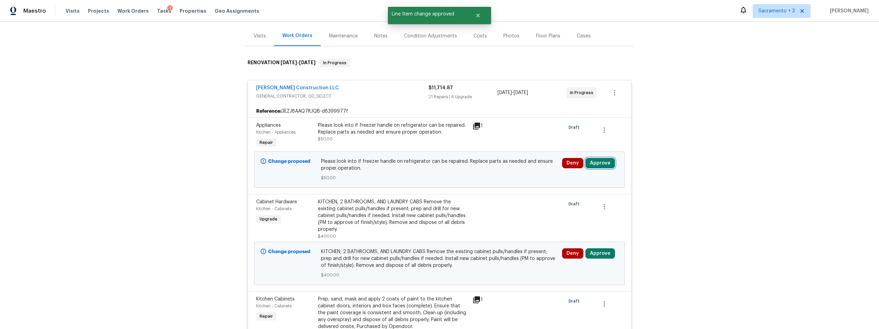
click at [599, 162] on button "Approve" at bounding box center [600, 163] width 30 height 10
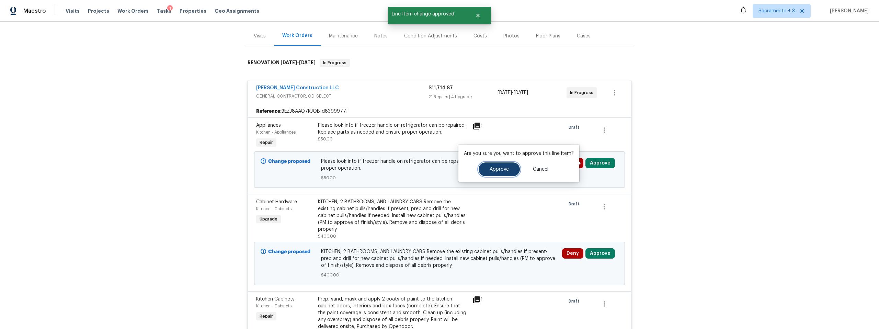
click at [501, 171] on span "Approve" at bounding box center [499, 169] width 19 height 5
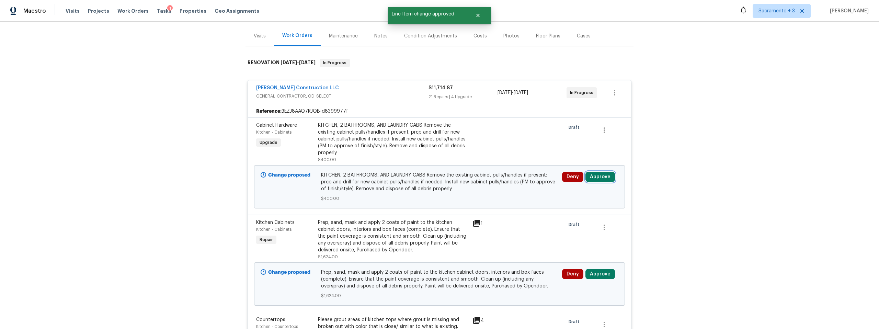
click at [598, 173] on button "Approve" at bounding box center [600, 177] width 30 height 10
click at [507, 183] on button "Approve" at bounding box center [499, 183] width 41 height 14
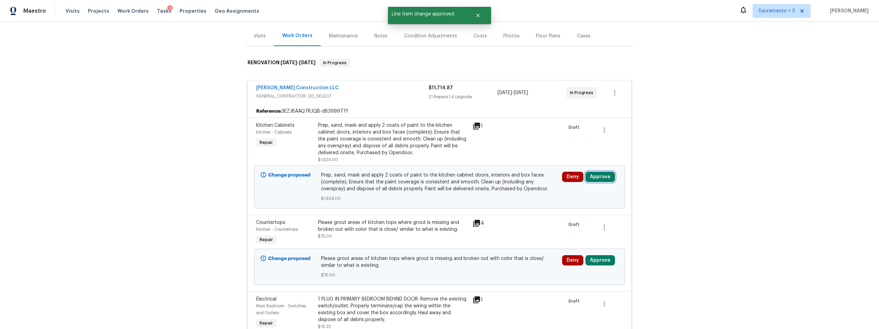
click at [601, 173] on button "Approve" at bounding box center [600, 177] width 30 height 10
click at [488, 186] on button "Approve" at bounding box center [499, 183] width 41 height 14
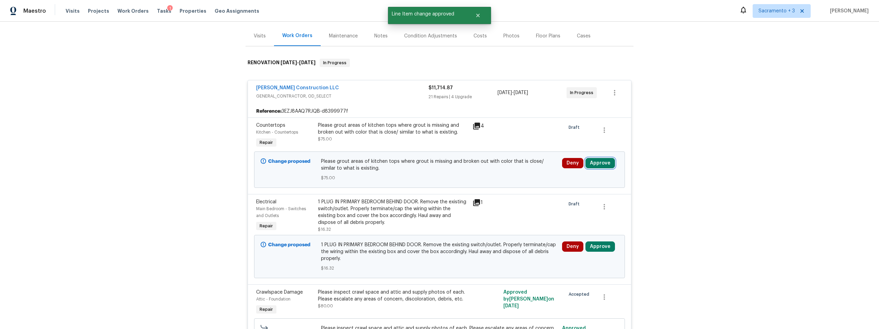
click at [594, 165] on button "Approve" at bounding box center [600, 163] width 30 height 10
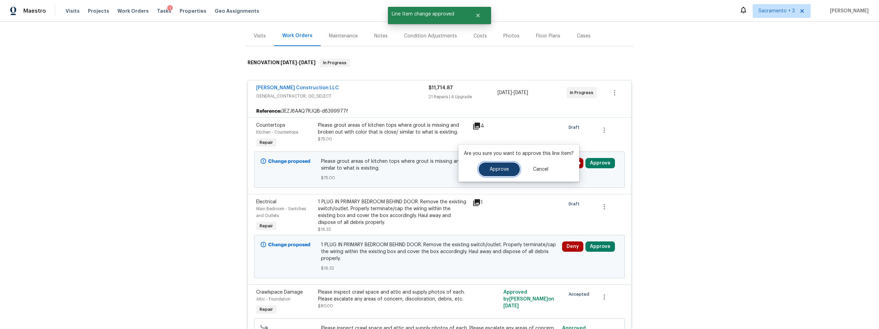
click at [496, 174] on button "Approve" at bounding box center [499, 169] width 41 height 14
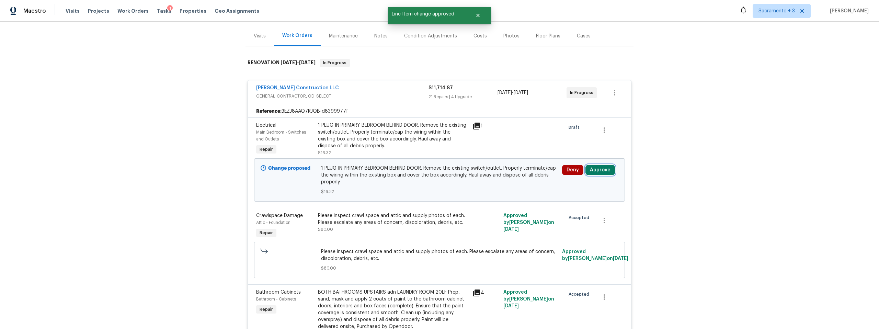
click at [596, 172] on button "Approve" at bounding box center [600, 170] width 30 height 10
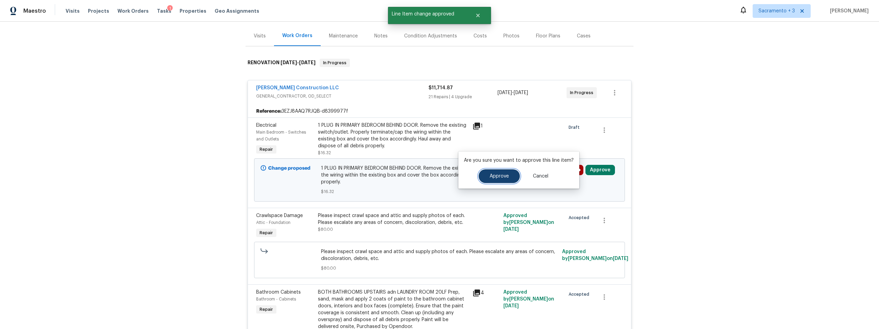
click at [491, 173] on button "Approve" at bounding box center [499, 176] width 41 height 14
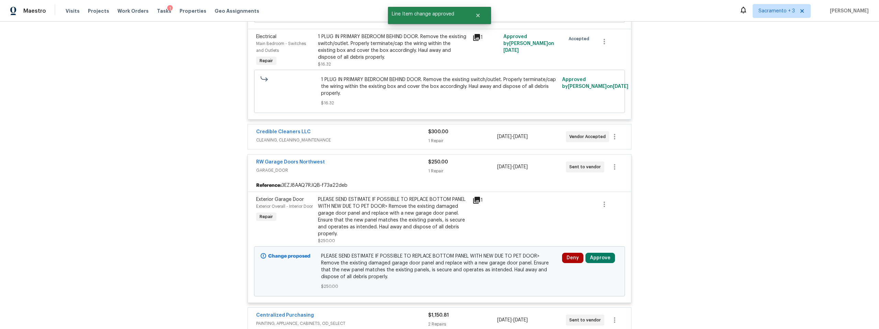
scroll to position [2351, 0]
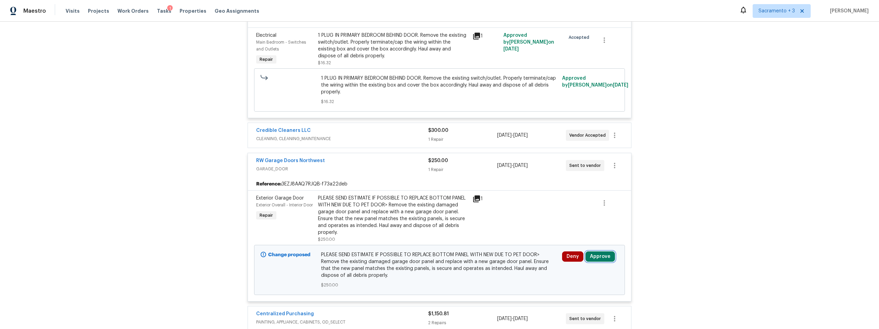
click at [590, 251] on button "Approve" at bounding box center [600, 256] width 30 height 10
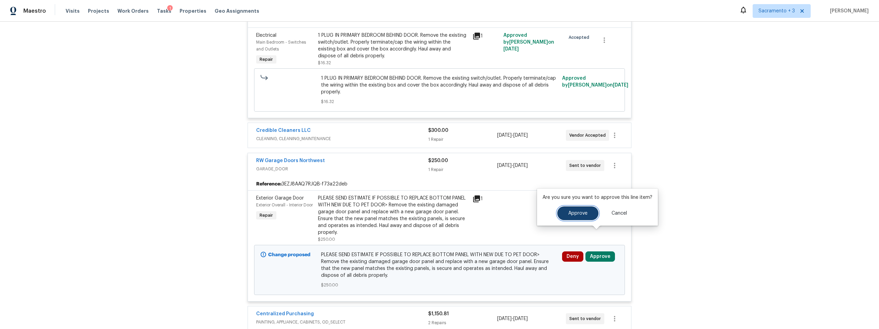
click at [571, 212] on span "Approve" at bounding box center [577, 213] width 19 height 5
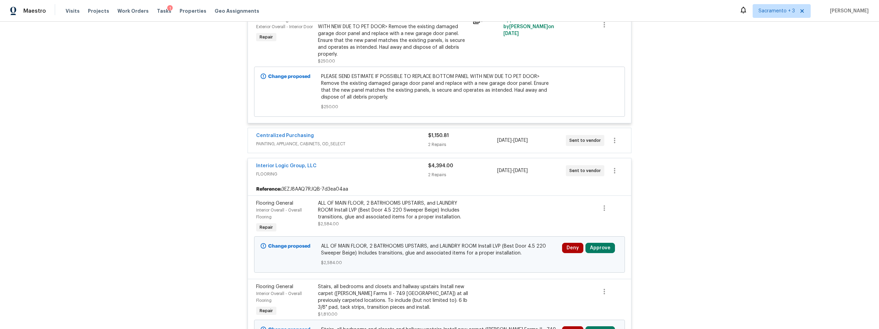
scroll to position [2531, 0]
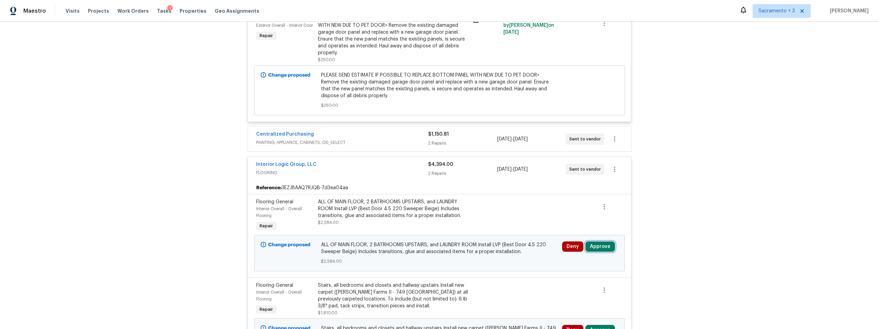
click at [598, 241] on button "Approve" at bounding box center [600, 246] width 30 height 10
click at [512, 231] on button "Approve" at bounding box center [499, 232] width 41 height 14
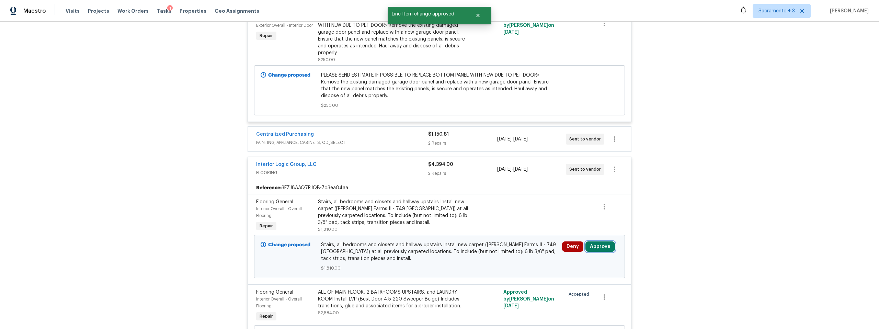
click at [592, 241] on button "Approve" at bounding box center [600, 246] width 30 height 10
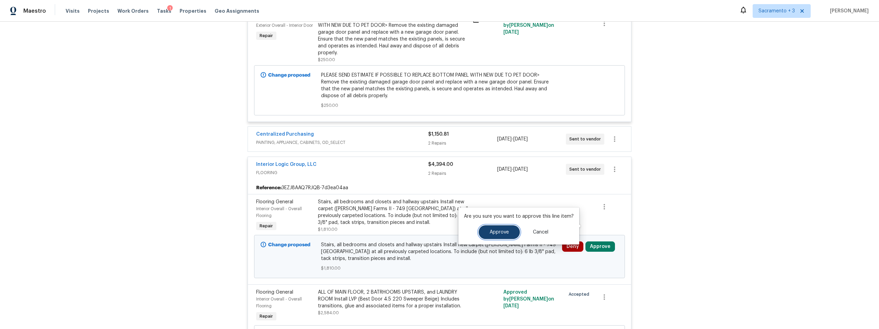
click at [480, 232] on button "Approve" at bounding box center [499, 232] width 41 height 14
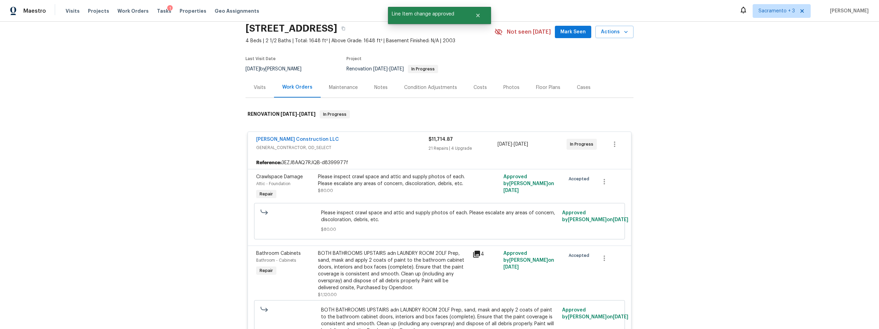
scroll to position [0, 0]
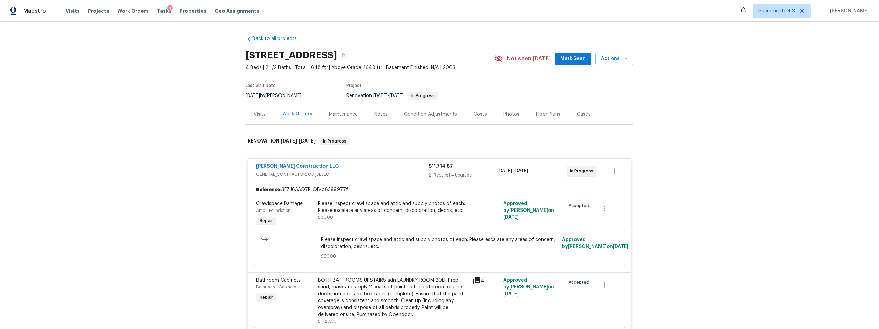
click at [473, 112] on div "Costs" at bounding box center [479, 114] width 13 height 7
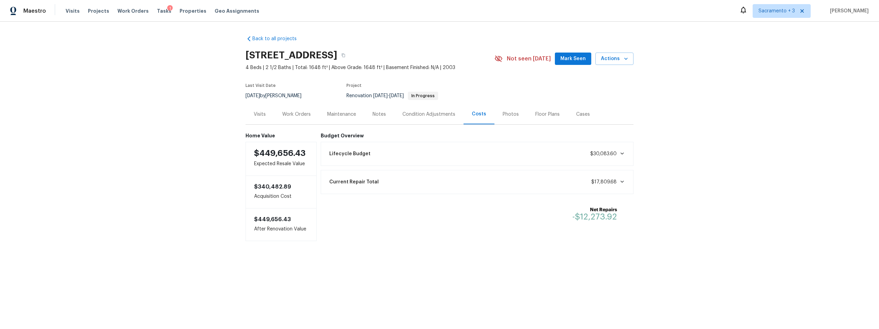
click at [402, 114] on div "Condition Adjustments" at bounding box center [428, 114] width 53 height 7
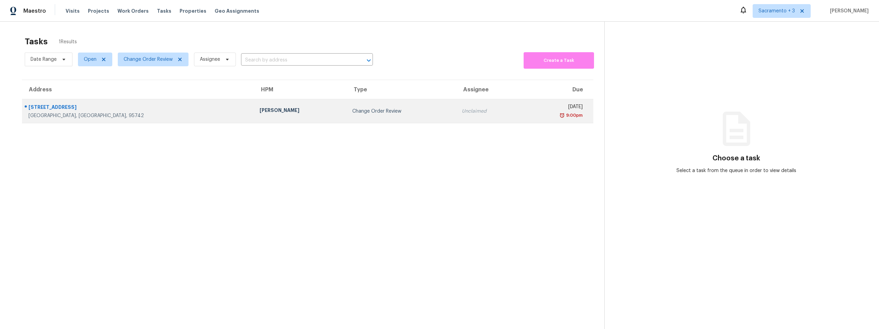
click at [85, 116] on div "[GEOGRAPHIC_DATA], [GEOGRAPHIC_DATA], 95742" at bounding box center [138, 115] width 220 height 7
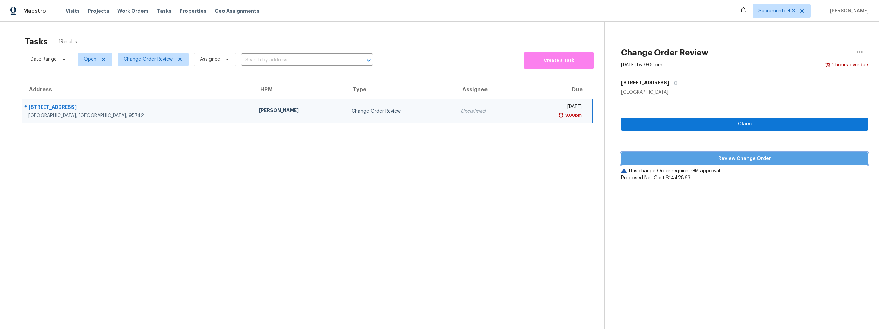
click at [733, 160] on span "Review Change Order" at bounding box center [745, 158] width 236 height 9
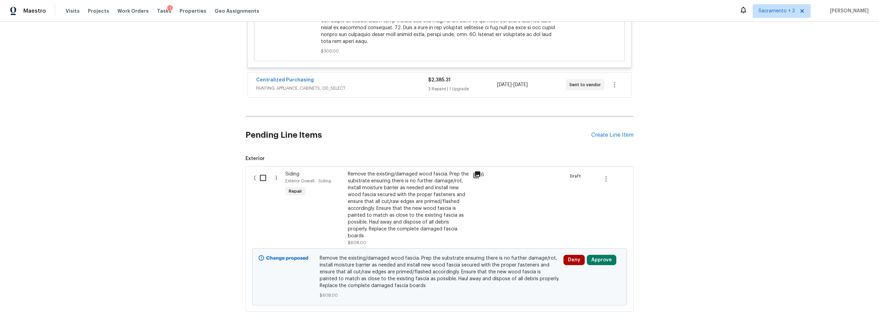
scroll to position [2860, 0]
click at [598, 254] on button "Approve" at bounding box center [602, 259] width 30 height 10
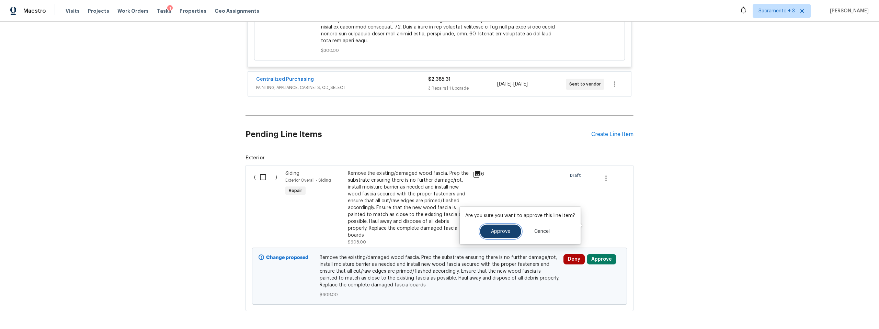
click at [500, 232] on span "Approve" at bounding box center [500, 231] width 19 height 5
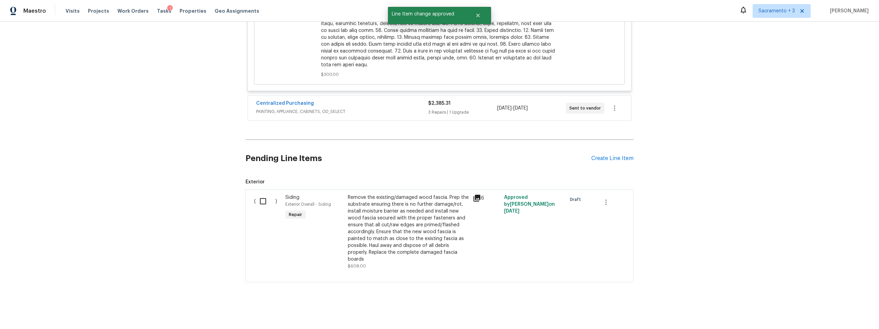
scroll to position [2807, 0]
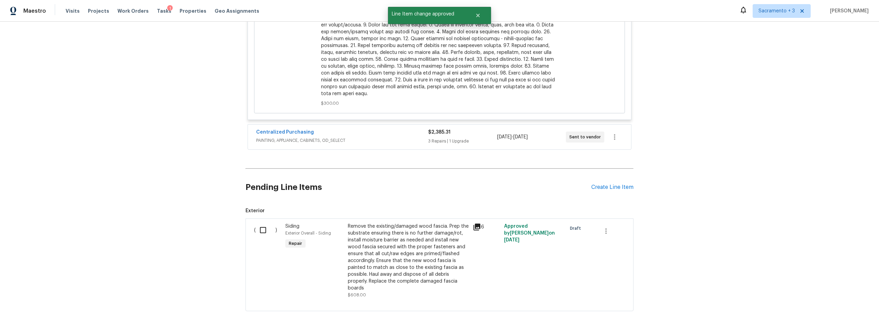
click at [476, 224] on icon at bounding box center [476, 227] width 7 height 7
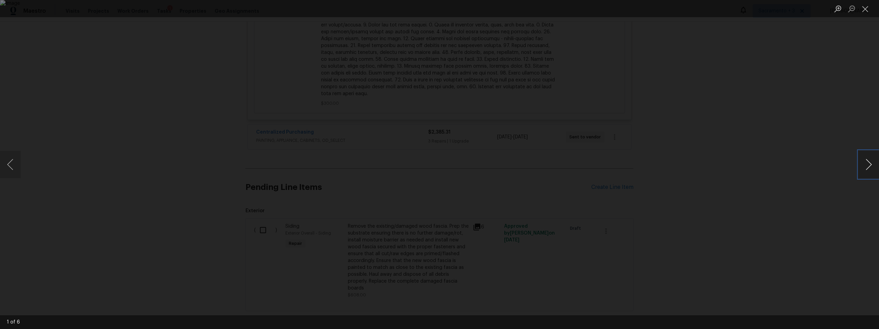
click at [867, 165] on button "Next image" at bounding box center [868, 164] width 21 height 27
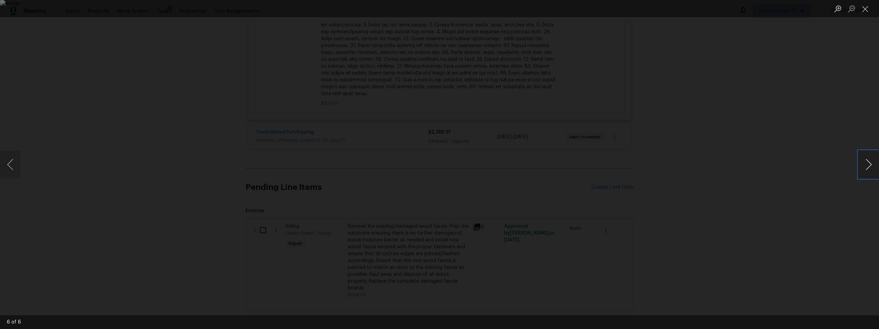
click at [867, 165] on button "Next image" at bounding box center [868, 164] width 21 height 27
click at [869, 10] on button "Close lightbox" at bounding box center [865, 9] width 14 height 12
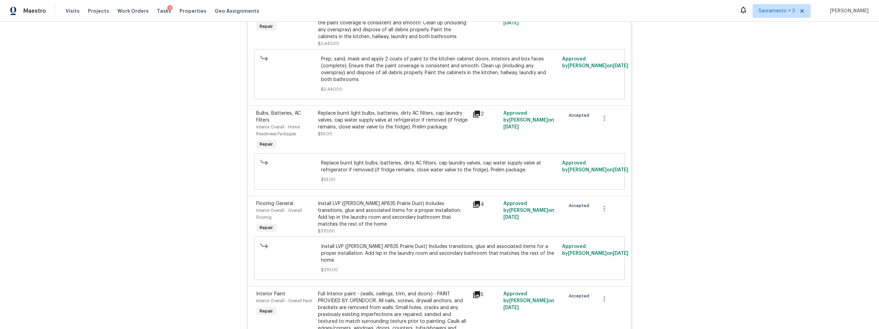
scroll to position [1163, 0]
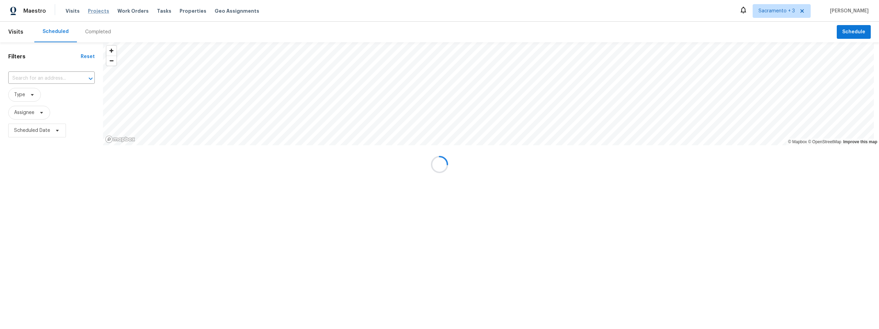
click at [96, 11] on span "Projects" at bounding box center [98, 11] width 21 height 7
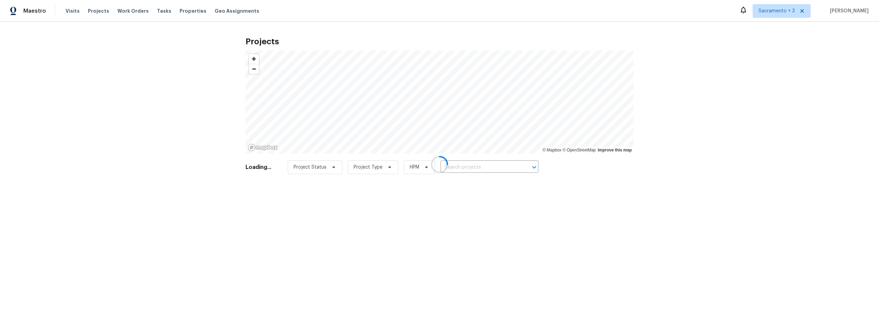
click at [458, 164] on div at bounding box center [439, 164] width 879 height 329
click at [458, 166] on div at bounding box center [439, 164] width 879 height 329
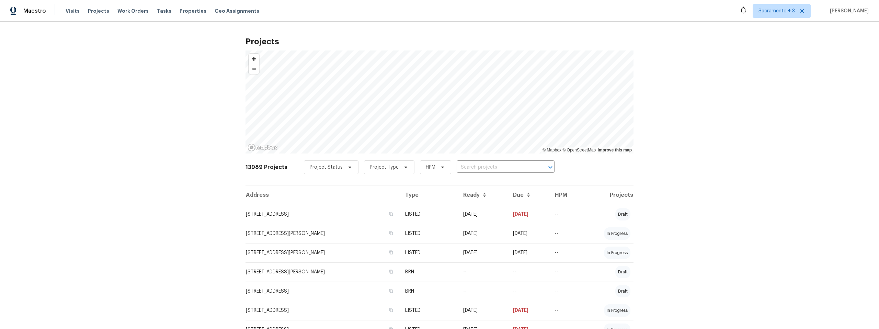
click at [458, 166] on input "text" at bounding box center [496, 167] width 79 height 11
paste input "[STREET_ADDRESS][PERSON_NAME]"
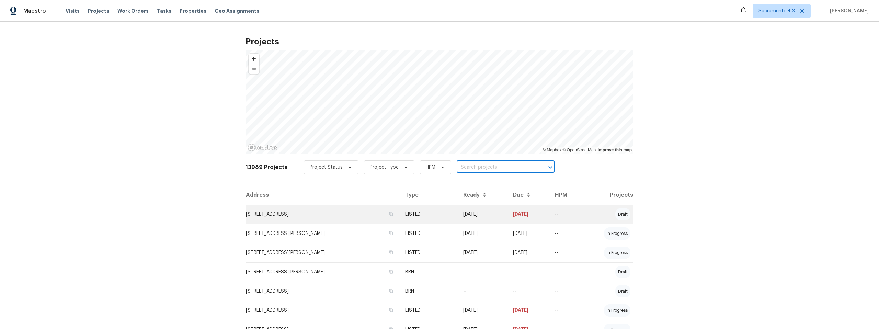
type input "[STREET_ADDRESS][PERSON_NAME]"
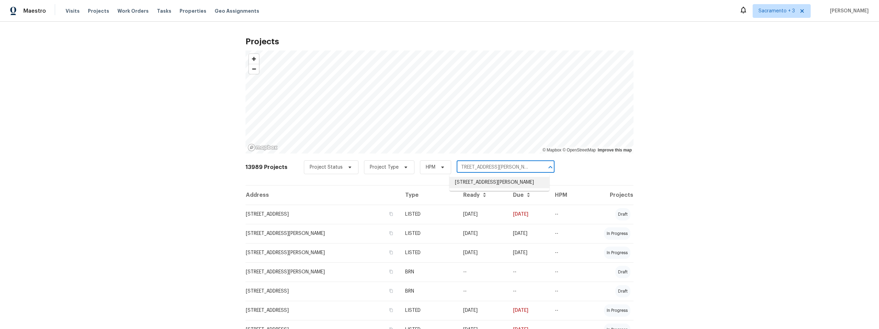
click at [485, 188] on li "[STREET_ADDRESS][PERSON_NAME]" at bounding box center [499, 182] width 100 height 11
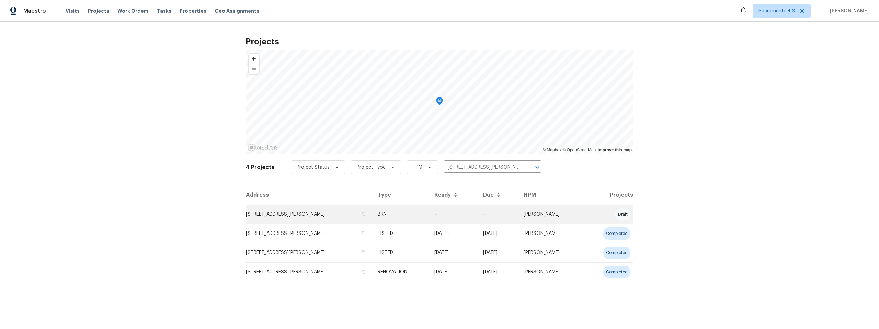
click at [337, 211] on td "[STREET_ADDRESS][PERSON_NAME]" at bounding box center [308, 214] width 127 height 19
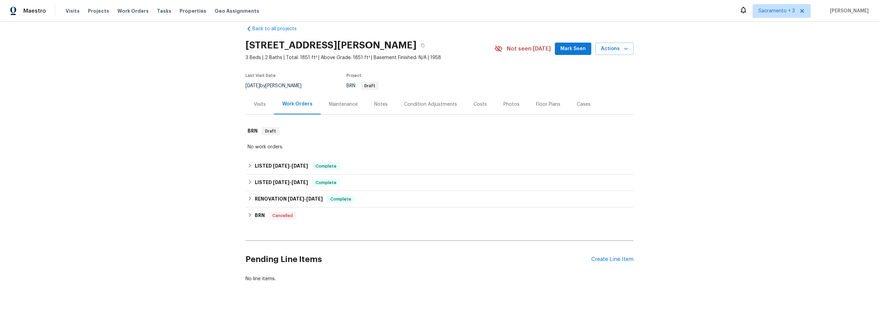
scroll to position [15, 0]
click at [479, 101] on div "Costs" at bounding box center [479, 104] width 13 height 7
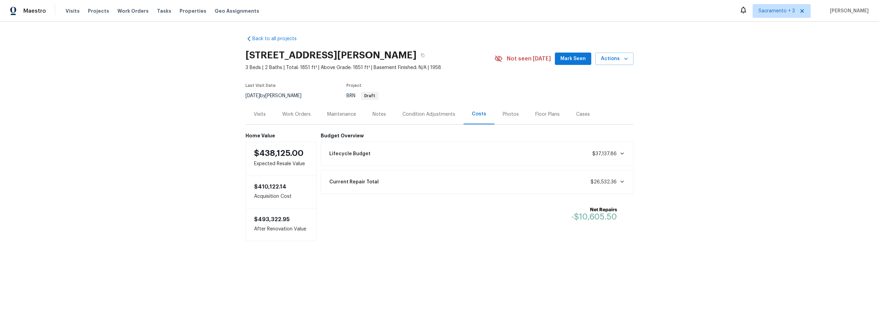
click at [369, 112] on div "Notes" at bounding box center [379, 114] width 30 height 20
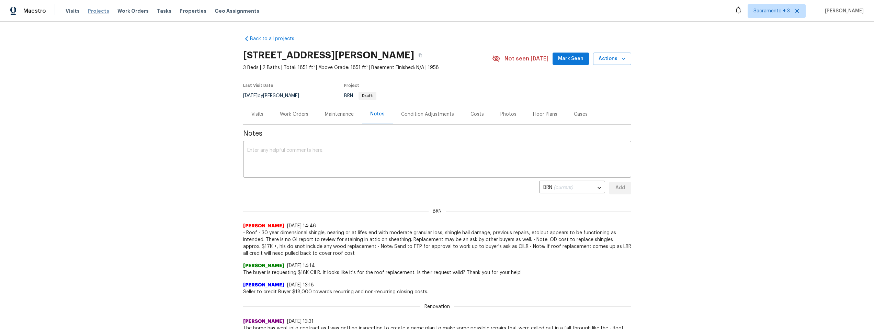
click at [98, 11] on span "Projects" at bounding box center [98, 11] width 21 height 7
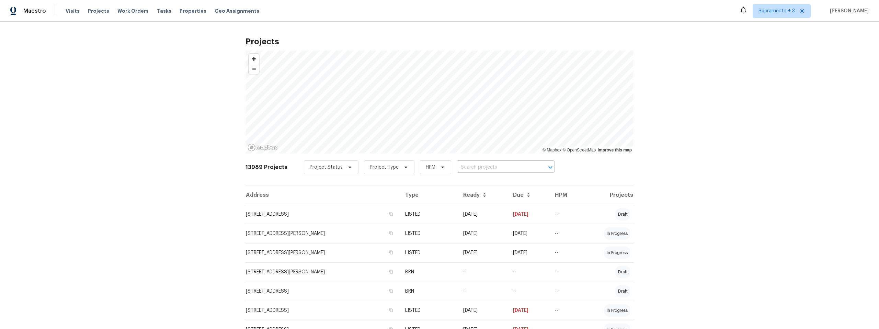
click at [501, 165] on input "text" at bounding box center [496, 167] width 79 height 11
type input "9387 Bennoel"
click at [512, 176] on ul "[STREET_ADDRESS]" at bounding box center [499, 182] width 100 height 17
click at [512, 180] on li "[STREET_ADDRESS]" at bounding box center [499, 182] width 100 height 11
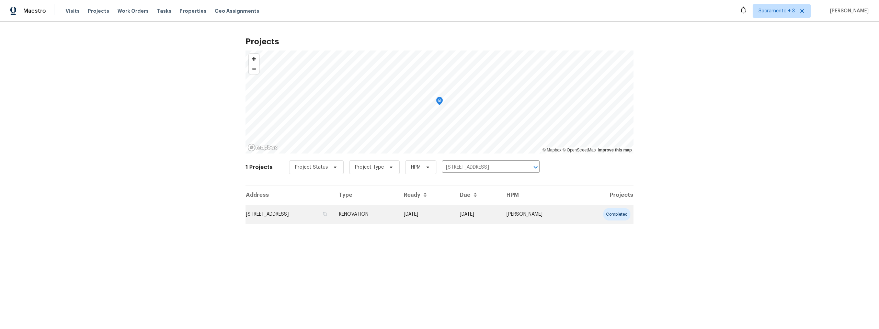
click at [310, 217] on td "[STREET_ADDRESS]" at bounding box center [289, 214] width 88 height 19
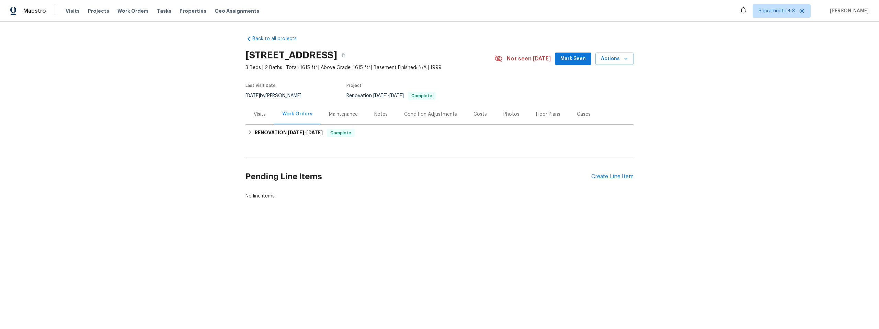
click at [433, 121] on div "Condition Adjustments" at bounding box center [430, 114] width 69 height 20
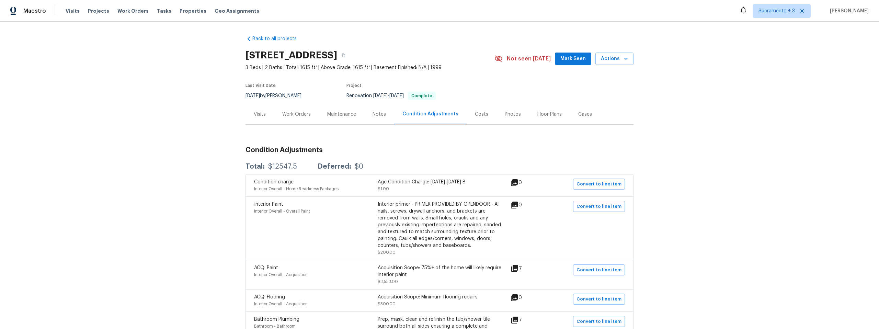
click at [479, 115] on div "Costs" at bounding box center [481, 114] width 13 height 7
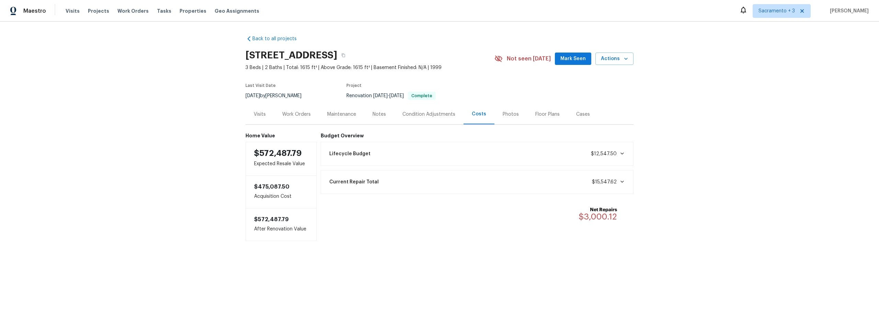
click at [457, 146] on div "Lifecycle Budget $12,547.50" at bounding box center [477, 154] width 313 height 24
click at [362, 154] on span "Lifecycle Budget" at bounding box center [349, 153] width 41 height 7
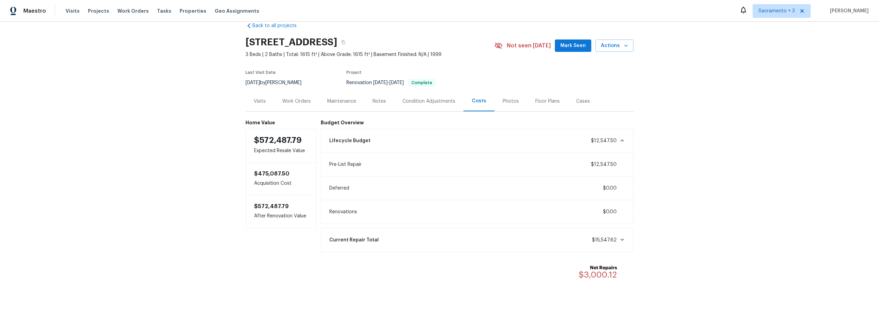
scroll to position [18, 0]
click at [397, 233] on div "Current Repair Total $15,547.62" at bounding box center [477, 239] width 304 height 15
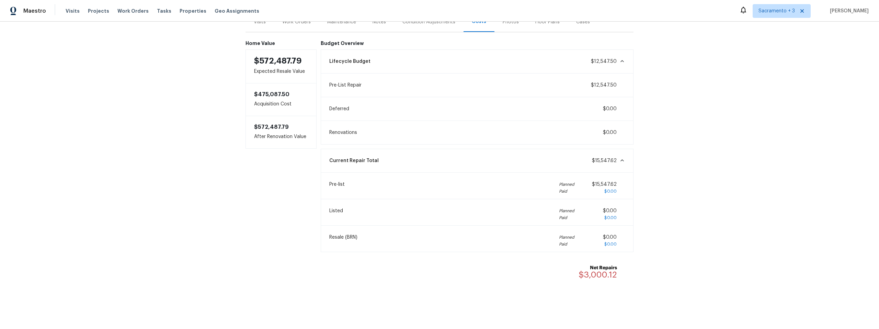
scroll to position [9, 0]
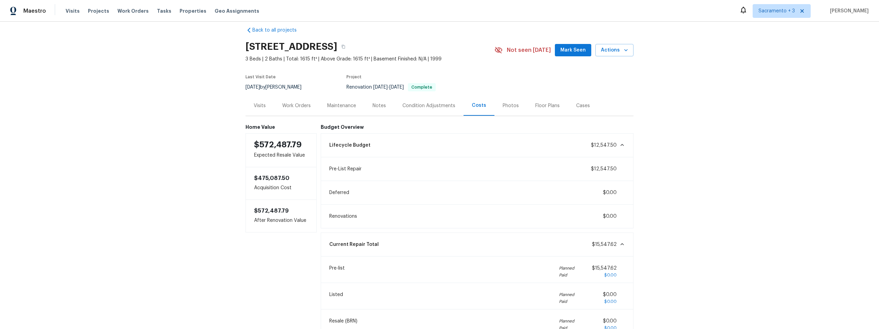
click at [294, 107] on div "Work Orders" at bounding box center [296, 105] width 28 height 7
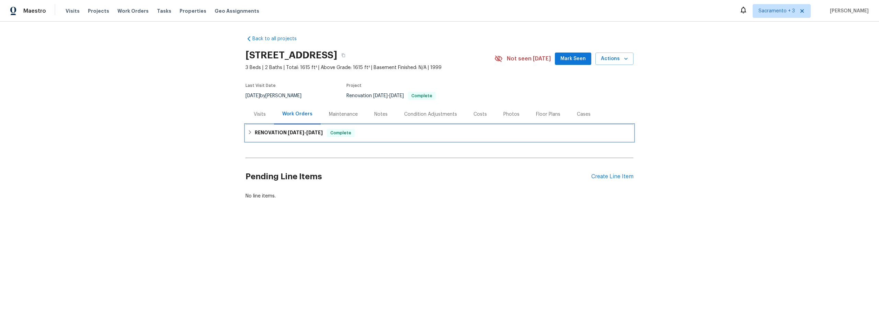
click at [267, 133] on h6 "RENOVATION [DATE] - [DATE]" at bounding box center [289, 133] width 68 height 8
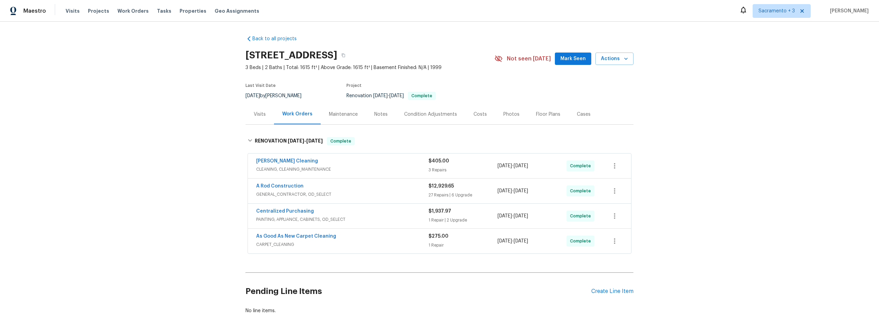
click at [321, 184] on div "A Rod Construction" at bounding box center [342, 187] width 172 height 8
